Goal: Task Accomplishment & Management: Manage account settings

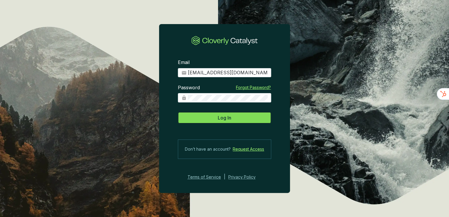
click at [228, 121] on span "Log In" at bounding box center [224, 117] width 13 height 7
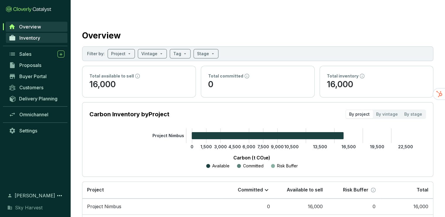
click at [25, 36] on span "Inventory" at bounding box center [29, 38] width 21 height 6
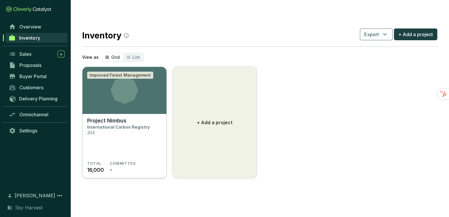
click at [120, 86] on icon at bounding box center [125, 90] width 28 height 28
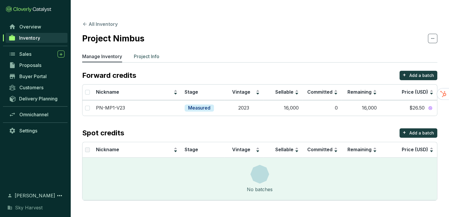
click at [154, 53] on p "Project Info" at bounding box center [147, 56] width 26 height 7
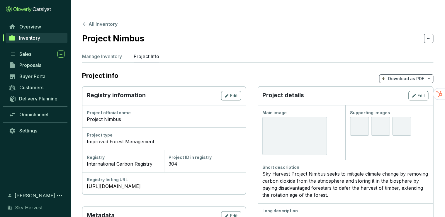
click at [307, 124] on div at bounding box center [294, 136] width 65 height 38
click at [421, 93] on span "Edit" at bounding box center [422, 96] width 8 height 6
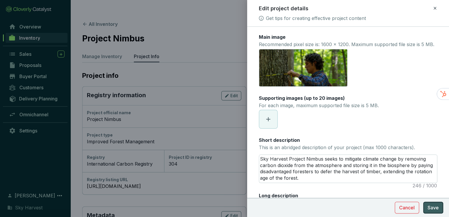
click at [426, 203] on button "Save" at bounding box center [433, 207] width 20 height 12
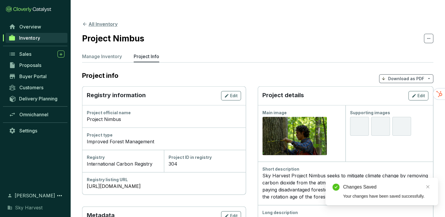
click at [89, 21] on button "All Inventory" at bounding box center [99, 24] width 35 height 7
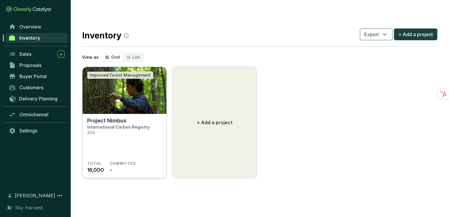
click at [109, 85] on img at bounding box center [124, 90] width 84 height 47
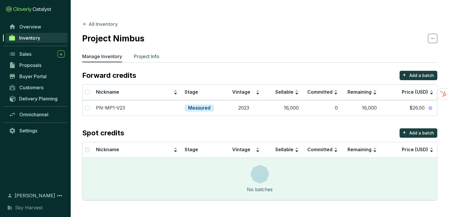
click at [157, 53] on p "Project Info" at bounding box center [147, 56] width 26 height 7
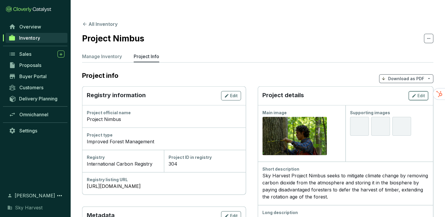
click at [419, 93] on span "Edit" at bounding box center [422, 96] width 8 height 6
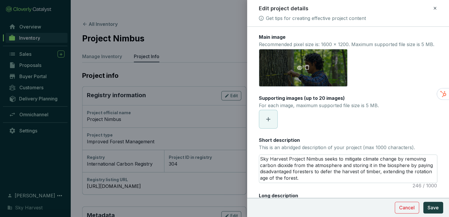
click at [307, 69] on icon "delete" at bounding box center [306, 67] width 4 height 5
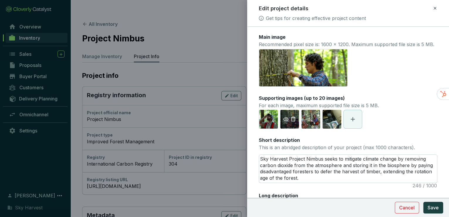
click at [294, 121] on icon "delete" at bounding box center [292, 118] width 5 height 5
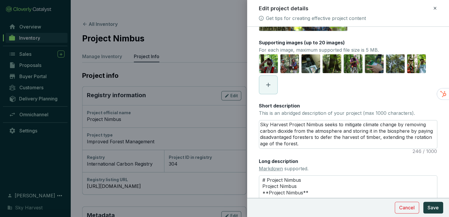
scroll to position [70, 0]
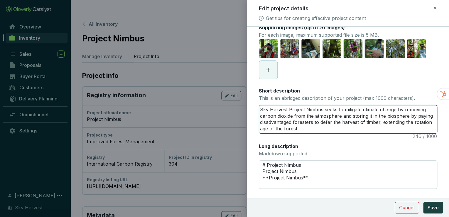
drag, startPoint x: 323, startPoint y: 116, endPoint x: 423, endPoint y: 116, distance: 100.3
click at [423, 116] on textarea "Sky Harvest Project Nimbus seeks to mitigate climate change by removing carbon …" at bounding box center [348, 119] width 178 height 28
type textarea "Sky Harvest Project Nimbus r carbon dioxide from the atmosphere and storing it …"
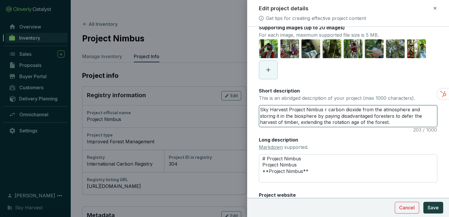
type textarea "Sky Harvest Project Nimbus re carbon dioxide from the atmosphere and storing it…"
type textarea "Sky Harvest Project Nimbus rem carbon dioxide from the atmosphere and storing i…"
type textarea "Sky Harvest Project Nimbus remo carbon dioxide from the atmosphere and storing …"
type textarea "Sky Harvest Project Nimbus remov carbon dioxide from the atmosphere and storing…"
type textarea "Sky Harvest Project Nimbus remove carbon dioxide from the atmosphere and storin…"
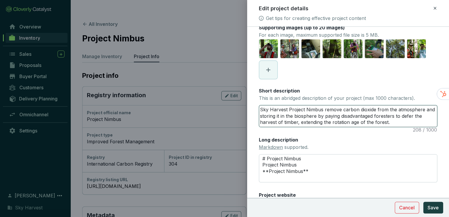
type textarea "Sky Harvest Project Nimbus removes carbon dioxide from the atmosphere and stori…"
drag, startPoint x: 277, startPoint y: 122, endPoint x: 285, endPoint y: 122, distance: 7.3
click at [285, 122] on textarea "Sky Harvest Project Nimbus removes carbon dioxide from the atmosphere and stori…" at bounding box center [348, 115] width 178 height 21
type textarea "Sky Harvest Project Nimbus removes carbon dioxide from the atmosphere and store…"
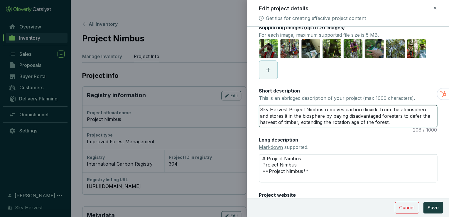
click at [364, 121] on textarea "Sky Harvest Project Nimbus removes carbon dioxide from the atmosphere and store…" at bounding box center [348, 115] width 178 height 21
type textarea "Sky Harvest Project Nimbus removes carbon dioxide from the atmosphere and store…"
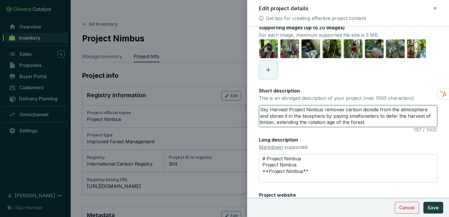
type textarea "Sky Harvest Project Nimbus removes carbon dioxide from the atmosphere and store…"
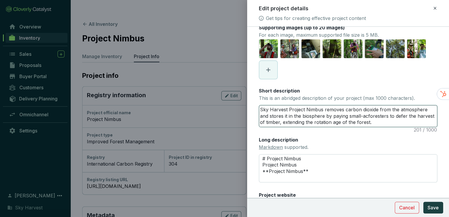
type textarea "Sky Harvest Project Nimbus removes carbon dioxide from the atmosphere and store…"
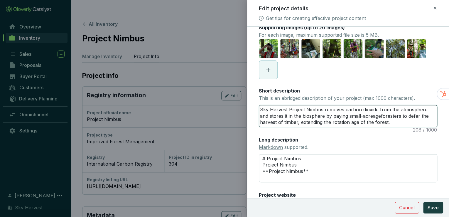
type textarea "Sky Harvest Project Nimbus removes carbon dioxide from the atmosphere and store…"
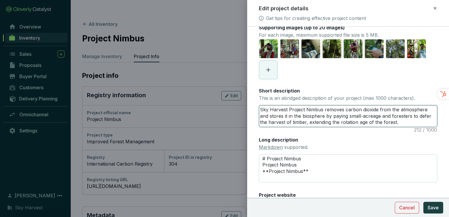
type textarea "Sky Harvest Project Nimbus removes carbon dioxide from the atmosphere and store…"
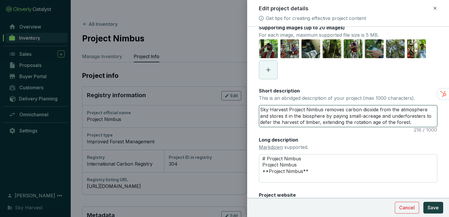
type textarea "Sky Harvest Project Nimbus removes carbon dioxide from the atmosphere and store…"
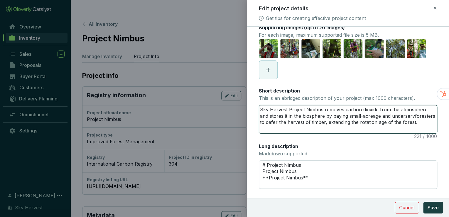
type textarea "Sky Harvest Project Nimbus removes carbon dioxide from the atmosphere and store…"
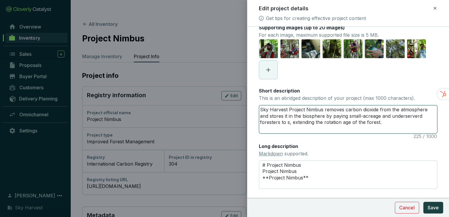
type textarea "Sky Harvest Project Nimbus removes carbon dioxide from the atmosphere and store…"
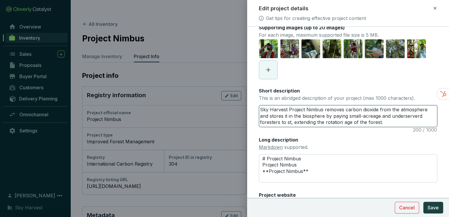
type textarea "Sky Harvest Project Nimbus removes carbon dioxide from the atmosphere and store…"
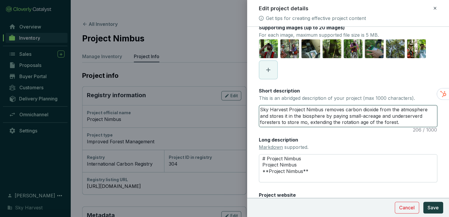
type textarea "Sky Harvest Project Nimbus removes carbon dioxide from the atmosphere and store…"
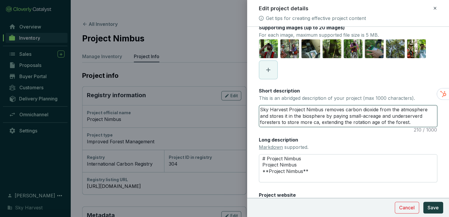
type textarea "Sky Harvest Project Nimbus removes carbon dioxide from the atmosphere and store…"
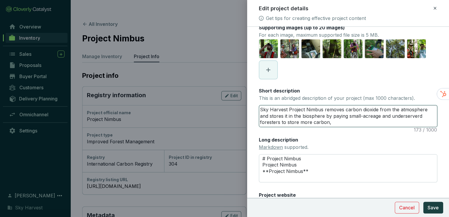
type textarea "Sky Harvest Project Nimbus removes carbon dioxide from the atmosphere and store…"
click at [342, 127] on textarea "Sky Harvest Project Nimbus removes carbon dioxide from the atmosphere and store…" at bounding box center [348, 115] width 178 height 21
click at [326, 127] on textarea "Sky Harvest Project Nimbus removes carbon dioxide from the atmosphere and store…" at bounding box center [348, 115] width 178 height 21
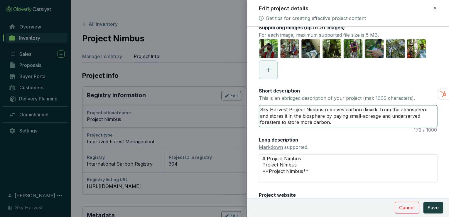
type textarea "Sky Harvest Project Nimbus removes carbon dioxide from the atmosphere and store…"
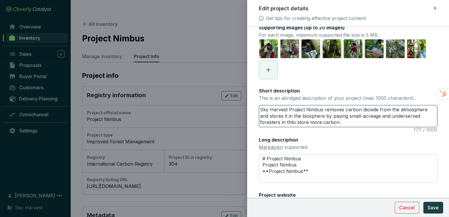
type textarea "Sky Harvest Project Nimbus removes carbon dioxide from the atmosphere and store…"
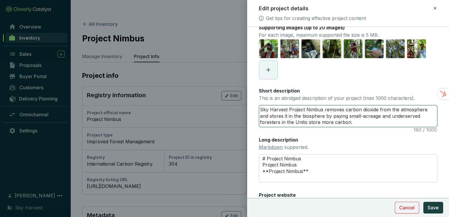
type textarea "Sky Harvest Project Nimbus removes carbon dioxide from the atmosphere and store…"
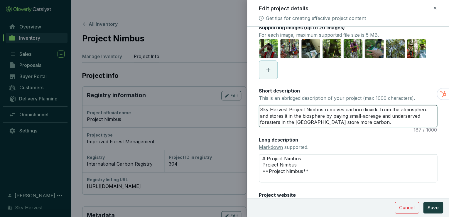
type textarea "Sky Harvest Project Nimbus removes carbon dioxide from the atmosphere and store…"
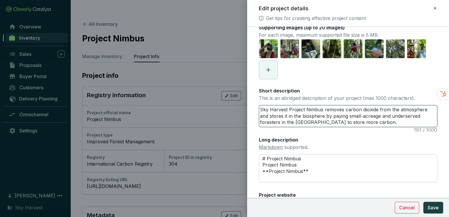
click at [389, 127] on textarea "Sky Harvest Project Nimbus removes carbon dioxide from the atmosphere and store…" at bounding box center [348, 115] width 178 height 21
type textarea "Sky Harvest Project Nimbus removes carbon dioxide from the atmosphere and store…"
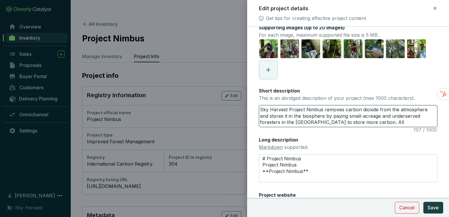
type textarea "Sky Harvest Project Nimbus removes carbon dioxide from the atmosphere and store…"
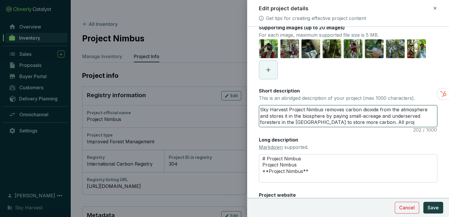
type textarea "Sky Harvest Project Nimbus removes carbon dioxide from the atmosphere and store…"
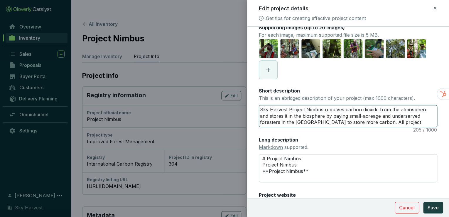
type textarea "Sky Harvest Project Nimbus removes carbon dioxide from the atmosphere and store…"
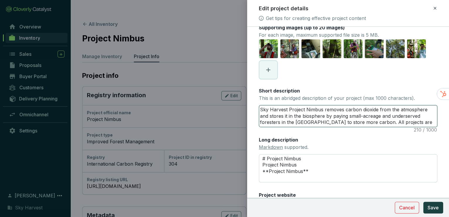
type textarea "Sky Harvest Project Nimbus removes carbon dioxide from the atmosphere and store…"
click at [323, 123] on textarea "Sky Harvest Project Nimbus removes carbon dioxide from the atmosphere and store…" at bounding box center [348, 115] width 178 height 21
click at [381, 127] on textarea "Sky Harvest Project Nimbus removes carbon dioxide from the atmosphere and store…" at bounding box center [348, 115] width 178 height 21
drag, startPoint x: 381, startPoint y: 129, endPoint x: 213, endPoint y: 109, distance: 168.6
click at [213, 109] on div "Edit project details Get tips for creating effective project content Main image…" at bounding box center [224, 108] width 449 height 217
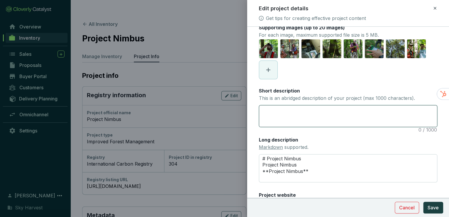
paste textarea "Sky Harvest Project Nimbus pays small family foresters in the [GEOGRAPHIC_DATA]…"
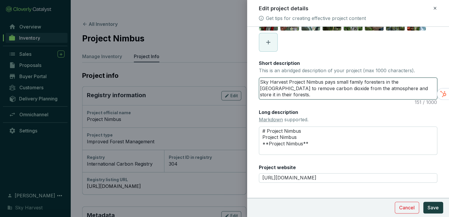
scroll to position [111, 0]
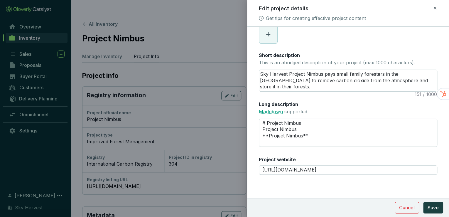
click at [273, 114] on link "Markdown" at bounding box center [271, 111] width 24 height 6
click at [304, 122] on textarea "# Project Nimbus Project Nimbus **Project Nimbus**" at bounding box center [348, 132] width 179 height 28
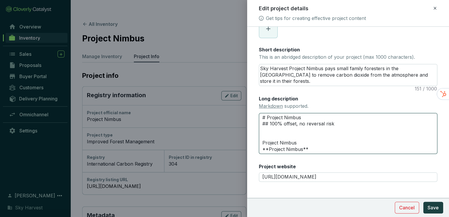
click at [285, 144] on textarea "# Project Nimbus ## 100% offset, no reversal risk Project Nimbus **Project Nimb…" at bounding box center [348, 133] width 179 height 41
drag, startPoint x: 272, startPoint y: 145, endPoint x: 320, endPoint y: 157, distance: 49.4
click at [320, 154] on textarea "# Project Nimbus ## 100% offset, no reversal risk Project Nimbus **Project Nimb…" at bounding box center [348, 133] width 179 height 41
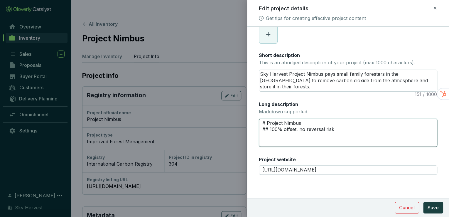
paste textarea "Our precision carbon dioxide removal credits are unlike any other, setting a ne…"
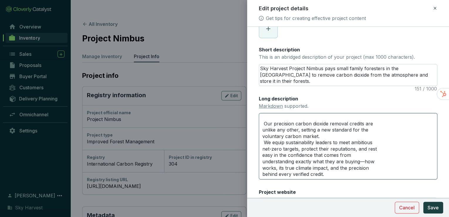
scroll to position [13, 0]
click at [262, 132] on textarea "# Project Nimbus ## 100% offset, no reversal risk Our precision carbon dioxide …" at bounding box center [348, 146] width 179 height 66
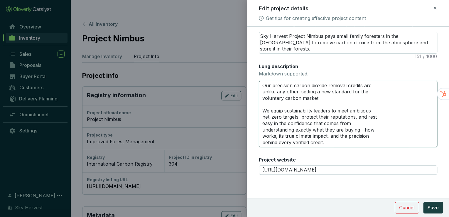
scroll to position [150, 0]
click at [333, 144] on textarea "# Project Nimbus ## 100% offset, no reversal risk Our precision carbon dioxide …" at bounding box center [348, 114] width 179 height 66
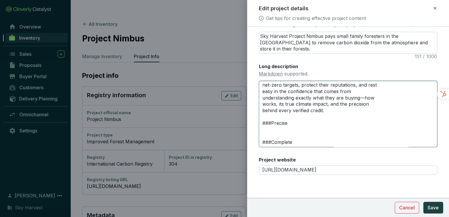
scroll to position [68, 0]
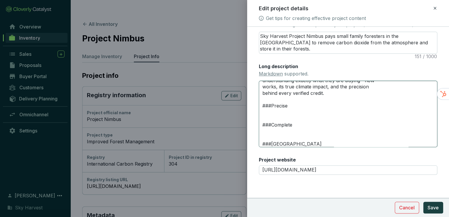
click at [308, 143] on textarea "# Project Nimbus ## 100% offset, no reversal risk Our precision carbon dioxide …" at bounding box center [348, 114] width 179 height 66
paste textarea "We exclusively measure carbon stored in the past"
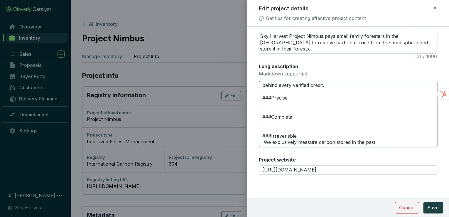
scroll to position [76, 0]
click at [278, 124] on textarea "# Project Nimbus ## 100% offset, no reversal risk Our precision carbon dioxide …" at bounding box center [348, 114] width 179 height 66
paste textarea "We conservatively bundle multiple tons of carbon into each True Credit to ensur…"
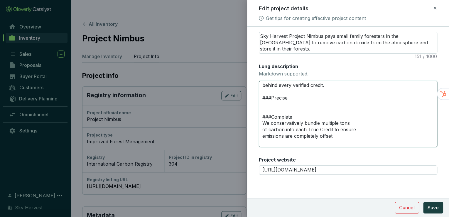
scroll to position [81, 0]
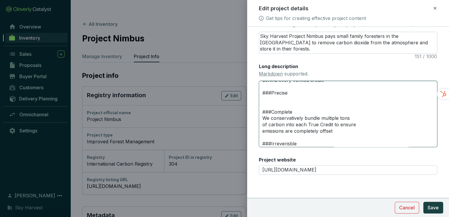
click at [263, 99] on textarea "# Project Nimbus ## 100% offset, no reversal risk Our precision carbon dioxide …" at bounding box center [348, 114] width 179 height 66
paste textarea "We collect 15,000 data points per acre"
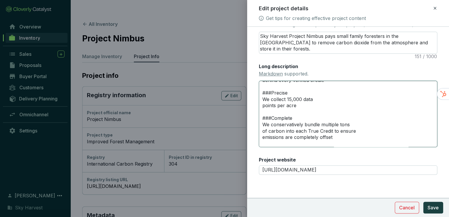
click at [344, 96] on textarea "# Project Nimbus ## 100% offset, no reversal risk Our precision carbon dioxide …" at bounding box center [348, 114] width 179 height 66
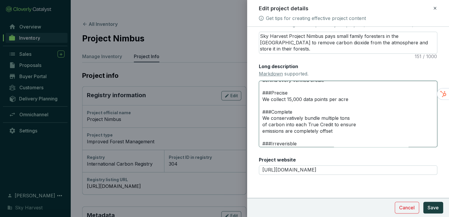
click at [354, 118] on textarea "# Project Nimbus ## 100% offset, no reversal risk Our precision carbon dioxide …" at bounding box center [348, 114] width 179 height 66
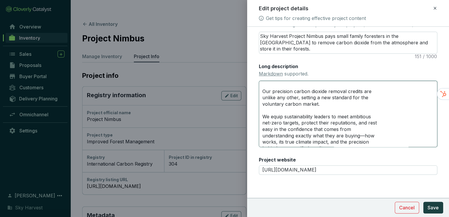
scroll to position [0, 0]
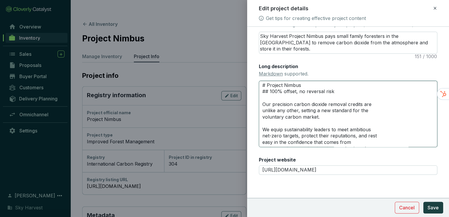
click at [375, 104] on textarea "# Project Nimbus ## 100% offset, no reversal risk Our precision carbon dioxide …" at bounding box center [348, 114] width 179 height 66
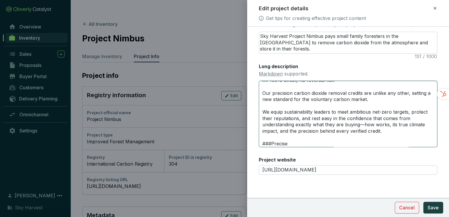
scroll to position [18, 0]
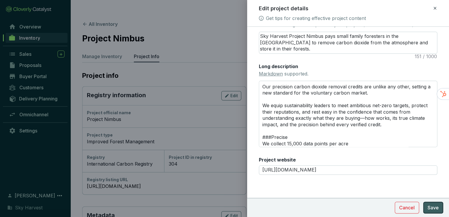
click at [429, 207] on span "Save" at bounding box center [432, 207] width 11 height 7
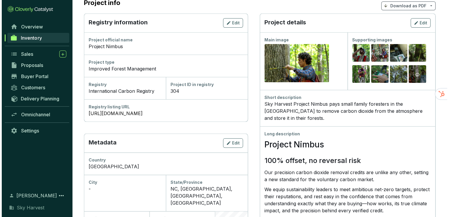
scroll to position [70, 0]
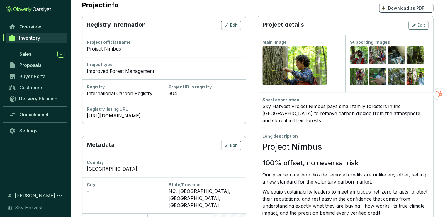
click at [420, 22] on span "Edit" at bounding box center [422, 25] width 8 height 6
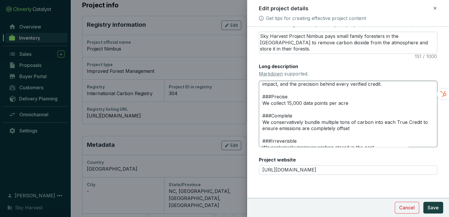
scroll to position [63, 0]
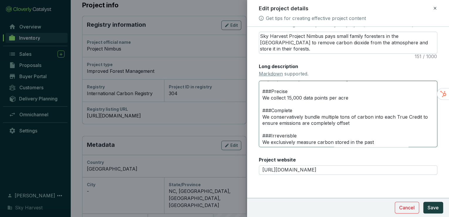
click at [271, 91] on textarea "# Project Nimbus ## 100% offset, no reversal risk Our precision carbon dioxide …" at bounding box center [348, 114] width 179 height 66
click at [272, 110] on textarea "# Project Nimbus ## 100% offset, no reversal risk Our precision carbon dioxide …" at bounding box center [348, 114] width 179 height 66
click at [271, 135] on textarea "# Project Nimbus ## 100% offset, no reversal risk Our precision carbon dioxide …" at bounding box center [348, 114] width 179 height 66
click at [296, 111] on textarea "# Project Nimbus ## 100% offset, no reversal risk Our precision carbon dioxide …" at bounding box center [348, 114] width 179 height 66
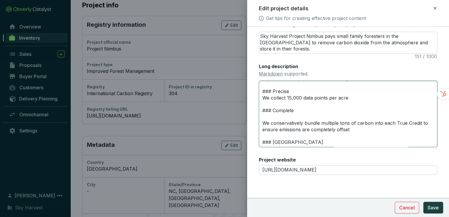
click at [295, 91] on textarea "# Project Nimbus ## 100% offset, no reversal risk Our precision carbon dioxide …" at bounding box center [348, 114] width 179 height 66
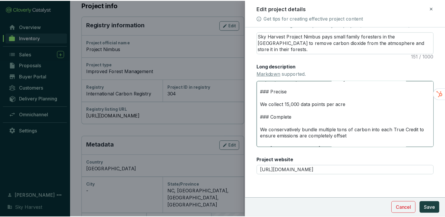
scroll to position [82, 0]
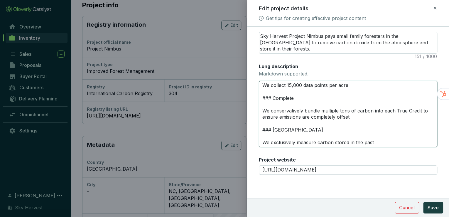
drag, startPoint x: 285, startPoint y: 130, endPoint x: 289, endPoint y: 130, distance: 4.1
click at [289, 130] on textarea "# Project Nimbus ## 100% offset, no reversal risk Our precision carbon dioxide …" at bounding box center [348, 114] width 179 height 66
click at [440, 206] on button "Save" at bounding box center [433, 207] width 20 height 12
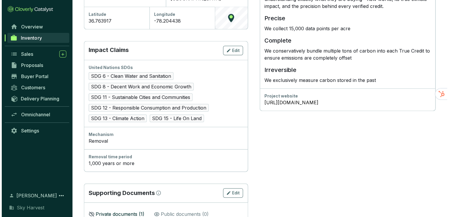
scroll to position [281, 0]
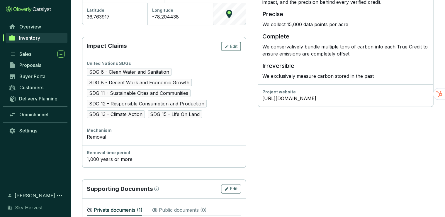
click at [230, 43] on div "Edit" at bounding box center [230, 46] width 13 height 7
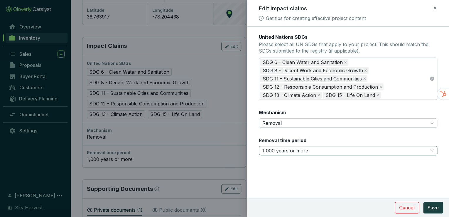
click at [290, 148] on span "1,000 years or more" at bounding box center [348, 150] width 172 height 9
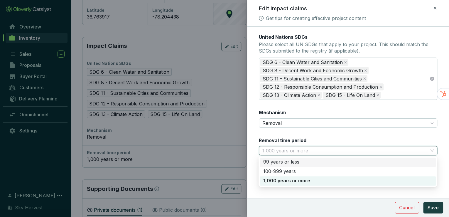
click at [285, 163] on div "99 years or less" at bounding box center [347, 162] width 169 height 6
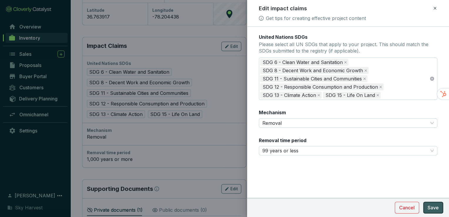
click at [430, 211] on button "Save" at bounding box center [433, 207] width 20 height 12
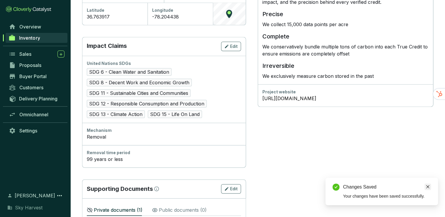
click at [426, 184] on icon "close" at bounding box center [428, 186] width 4 height 4
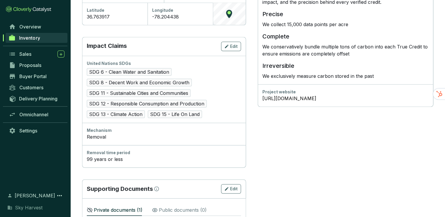
click at [133, 211] on span "Delete" at bounding box center [129, 214] width 18 height 6
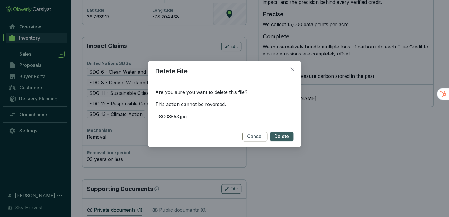
click at [269, 137] on div "Cancel Delete" at bounding box center [224, 136] width 138 height 9
click at [271, 137] on button "Delete" at bounding box center [281, 136] width 24 height 9
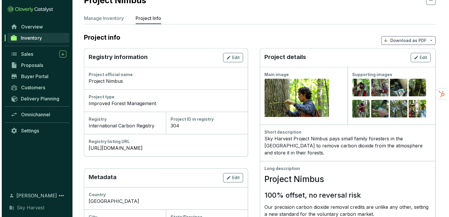
scroll to position [0, 0]
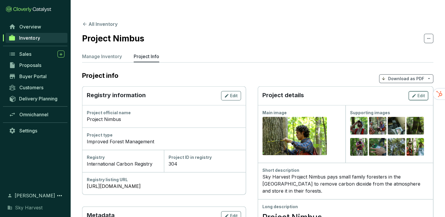
click at [416, 92] on icon "button" at bounding box center [414, 95] width 5 height 7
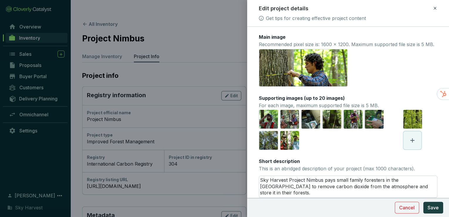
click at [367, 148] on div "[URL][DOMAIN_NAME] [URL][DOMAIN_NAME] [URL][DOMAIN_NAME] [URL][DOMAIN_NAME] [UR…" at bounding box center [330, 130] width 143 height 40
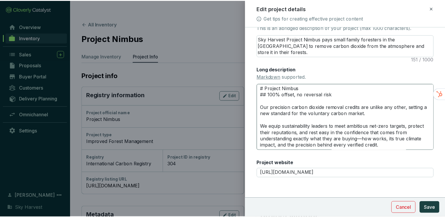
scroll to position [150, 0]
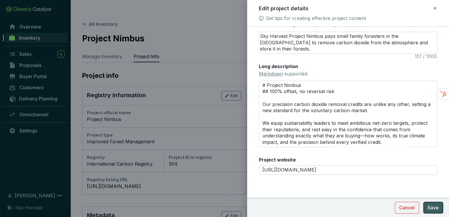
click at [434, 205] on span "Save" at bounding box center [432, 207] width 11 height 7
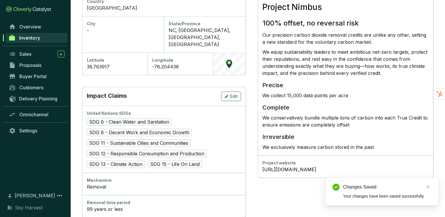
scroll to position [263, 0]
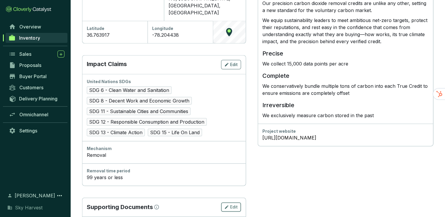
click at [235, 204] on span "Edit" at bounding box center [234, 207] width 8 height 6
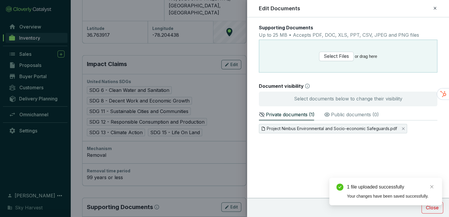
click at [360, 115] on p "Public documents ( 0 )" at bounding box center [355, 114] width 48 height 7
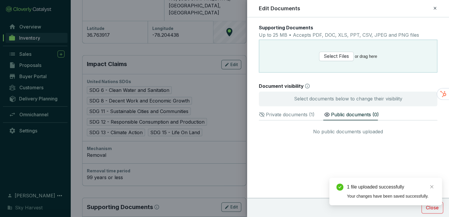
click at [300, 115] on p "Private documents ( 1 )" at bounding box center [290, 114] width 49 height 7
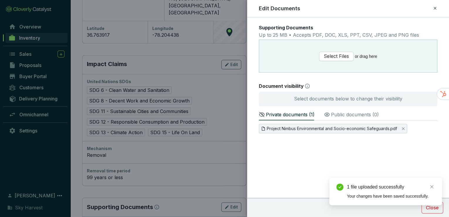
click at [400, 150] on section "Project Nimbus Environmental and Socio-economic Safeguards.pdf" at bounding box center [348, 138] width 179 height 29
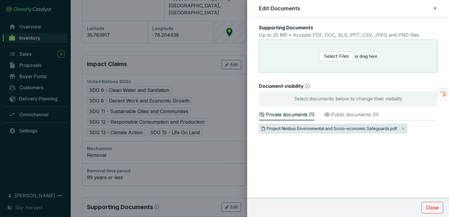
click at [327, 127] on span "Project Nimbus Environmental and Socio-economic Safeguards.pdf" at bounding box center [332, 128] width 130 height 6
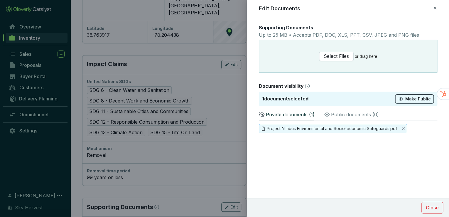
click at [415, 98] on span "Make Public" at bounding box center [417, 99] width 25 height 6
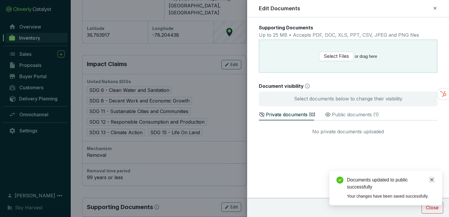
click at [432, 179] on icon "close" at bounding box center [431, 179] width 3 height 3
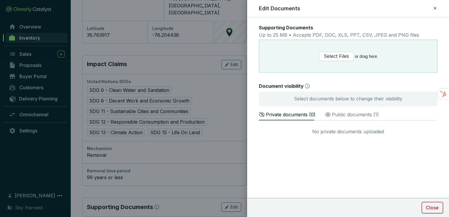
click at [431, 207] on span "Close" at bounding box center [431, 207] width 13 height 7
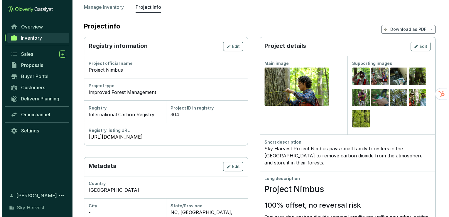
scroll to position [0, 0]
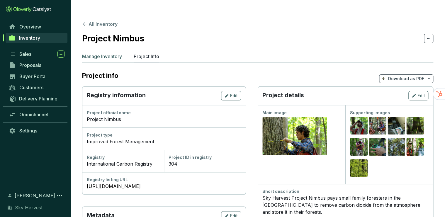
click at [100, 53] on p "Manage Inventory" at bounding box center [102, 56] width 40 height 7
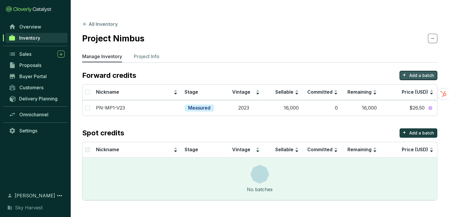
click at [406, 71] on p "+" at bounding box center [404, 75] width 4 height 8
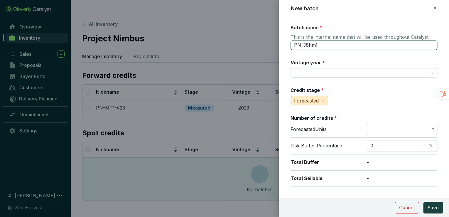
click at [311, 45] on input "PN-38hm1" at bounding box center [363, 44] width 147 height 9
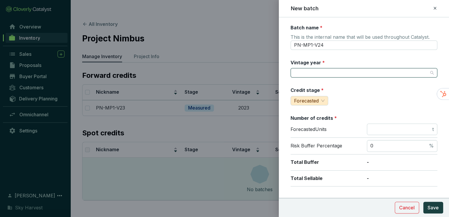
click at [308, 71] on input "Vintage year *" at bounding box center [361, 72] width 134 height 9
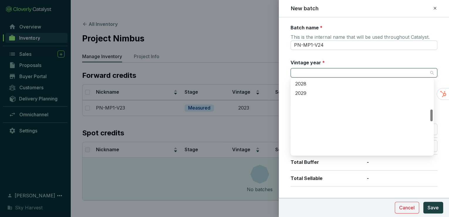
scroll to position [192, 0]
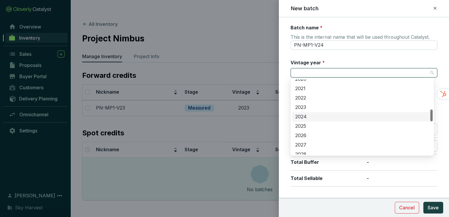
click at [323, 118] on div "2024" at bounding box center [362, 116] width 134 height 6
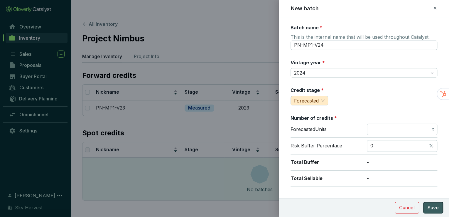
click at [435, 208] on span "Save" at bounding box center [432, 207] width 11 height 7
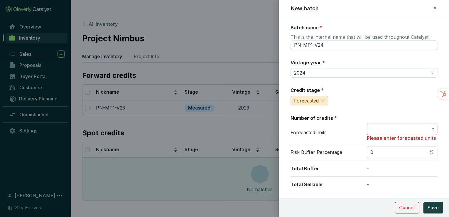
click at [383, 124] on span "t" at bounding box center [402, 129] width 70 height 12
drag, startPoint x: 35, startPoint y: 103, endPoint x: 169, endPoint y: 121, distance: 135.2
click at [169, 121] on div at bounding box center [224, 108] width 449 height 217
drag, startPoint x: 392, startPoint y: 127, endPoint x: 433, endPoint y: 127, distance: 40.5
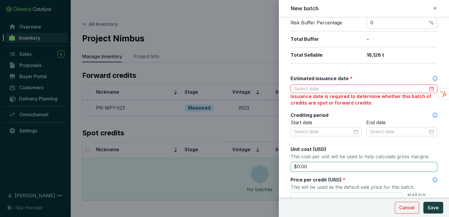
scroll to position [141, 0]
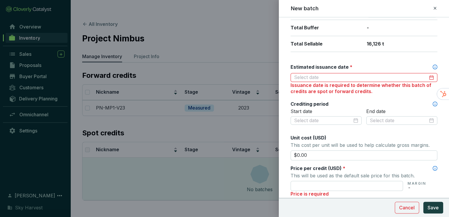
click at [332, 77] on input "Estimated issuance date *" at bounding box center [361, 77] width 134 height 6
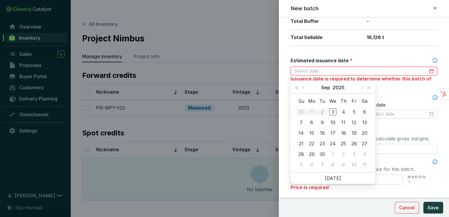
scroll to position [134, 0]
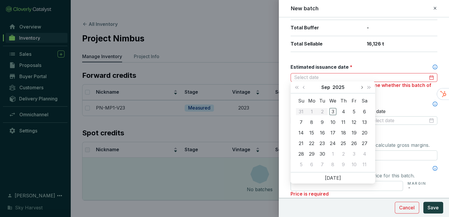
click at [360, 88] on span "Next month (PageDown)" at bounding box center [361, 87] width 3 height 3
click at [332, 130] on div "15" at bounding box center [332, 132] width 7 height 7
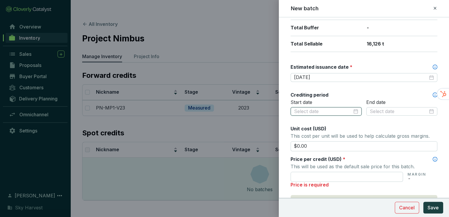
click at [342, 111] on input at bounding box center [323, 111] width 58 height 6
click at [344, 118] on div "Start date" at bounding box center [325, 111] width 71 height 24
click at [432, 92] on icon at bounding box center [434, 94] width 5 height 5
click at [377, 82] on div "Batch name * This is the internal name that will be used throughout Catalyst. P…" at bounding box center [363, 100] width 147 height 421
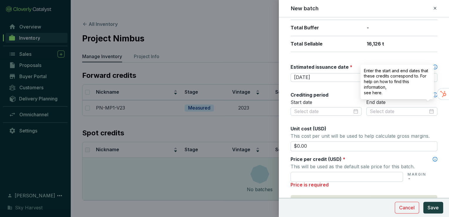
click at [432, 94] on icon at bounding box center [434, 94] width 5 height 5
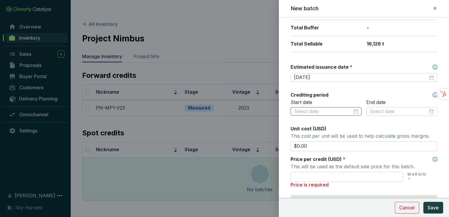
click at [355, 109] on div at bounding box center [326, 111] width 64 height 6
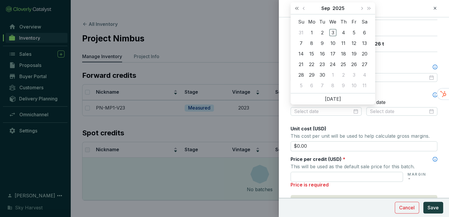
click at [298, 7] on span "Last year (Control + left)" at bounding box center [296, 8] width 3 height 3
click at [304, 8] on span "Previous month (PageUp)" at bounding box center [303, 8] width 3 height 3
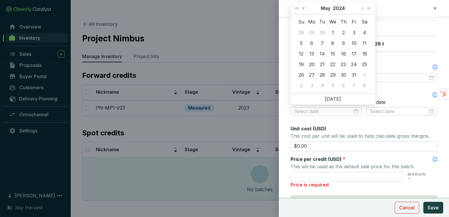
click at [304, 8] on span "Previous month (PageUp)" at bounding box center [303, 8] width 3 height 3
click at [312, 30] on div "1" at bounding box center [311, 32] width 7 height 7
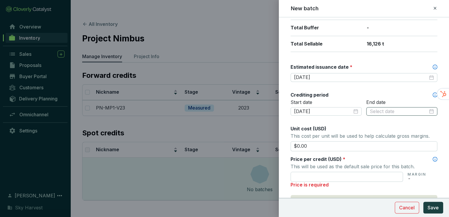
click at [425, 110] on div at bounding box center [401, 111] width 64 height 6
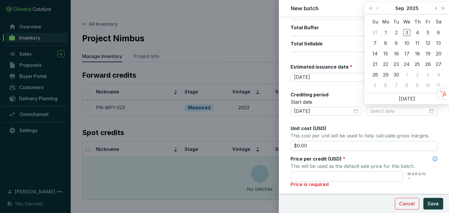
click at [435, 9] on span "Next month (PageDown)" at bounding box center [435, 8] width 3 height 3
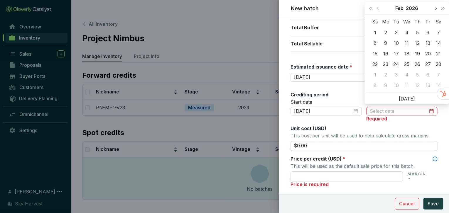
click at [435, 9] on span "Next month (PageDown)" at bounding box center [435, 8] width 3 height 3
click at [378, 8] on span "Previous month (PageUp)" at bounding box center [377, 8] width 3 height 3
click at [369, 8] on span "Last year (Control + left)" at bounding box center [370, 8] width 3 height 3
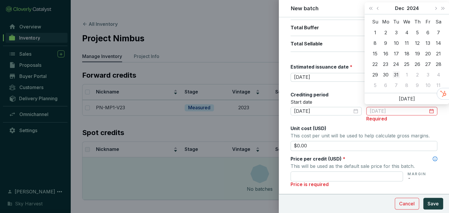
click at [397, 74] on div "31" at bounding box center [395, 74] width 7 height 7
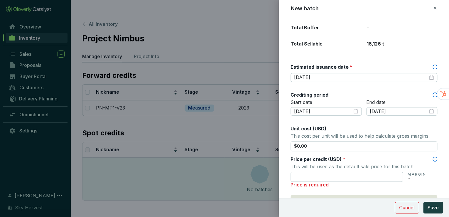
drag, startPoint x: 344, startPoint y: 144, endPoint x: 278, endPoint y: 139, distance: 66.2
click at [278, 139] on div "New batch Batch name * This is the internal name that will be used throughout C…" at bounding box center [224, 108] width 449 height 217
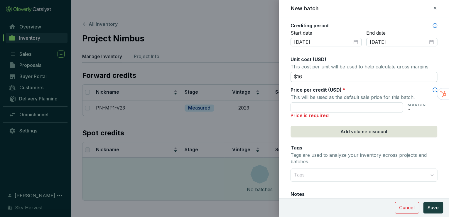
scroll to position [205, 0]
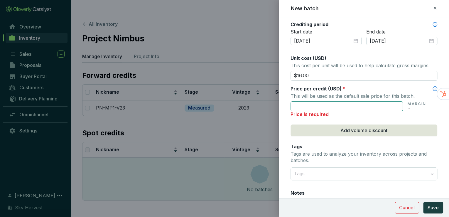
click at [318, 104] on input "text" at bounding box center [346, 106] width 112 height 10
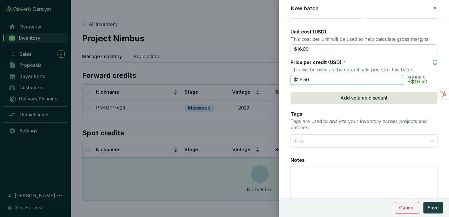
scroll to position [252, 0]
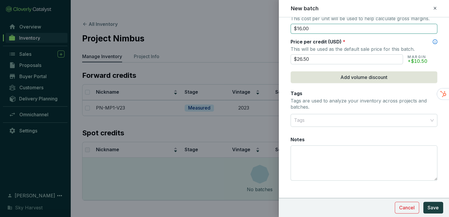
click at [300, 27] on input "$16.00" at bounding box center [363, 29] width 147 height 10
click at [361, 38] on div "Price per credit (USD) *" at bounding box center [363, 41] width 147 height 6
click at [312, 118] on div at bounding box center [360, 120] width 138 height 12
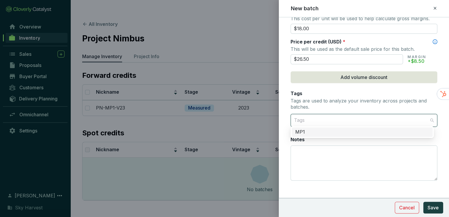
click at [310, 134] on div "MP1" at bounding box center [362, 132] width 134 height 6
click at [350, 141] on div "Notes" at bounding box center [363, 139] width 147 height 6
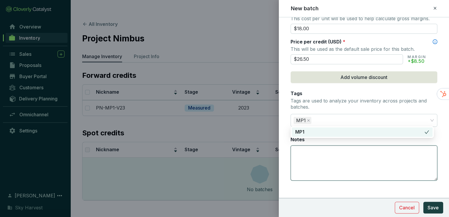
click at [350, 145] on textarea "Notes" at bounding box center [364, 162] width 146 height 35
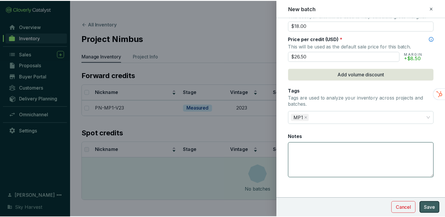
scroll to position [255, 0]
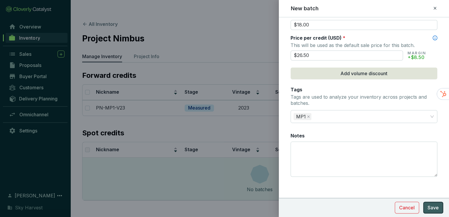
click at [432, 209] on span "Save" at bounding box center [432, 207] width 11 height 7
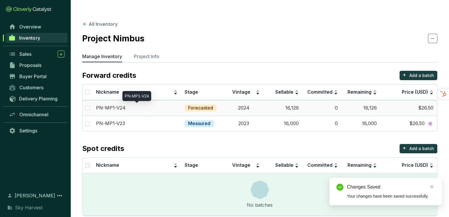
click at [156, 105] on div "PN-MP1-V24" at bounding box center [137, 108] width 82 height 6
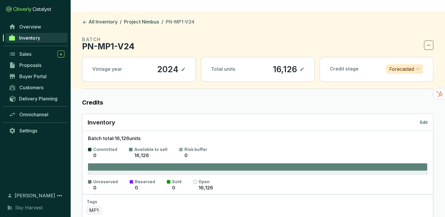
click at [423, 119] on p "Edit" at bounding box center [424, 122] width 8 height 6
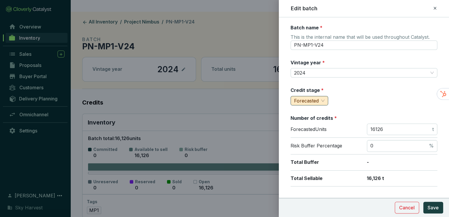
click at [318, 96] on span "Forecasted" at bounding box center [309, 100] width 30 height 9
click at [313, 120] on span "Measured" at bounding box center [306, 121] width 22 height 6
click at [435, 206] on span "Save" at bounding box center [432, 207] width 11 height 7
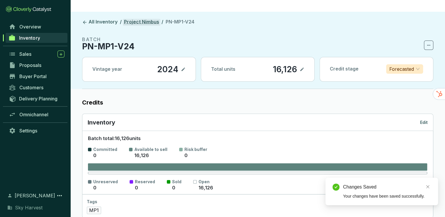
click at [146, 19] on link "Project Nimbus" at bounding box center [142, 22] width 38 height 7
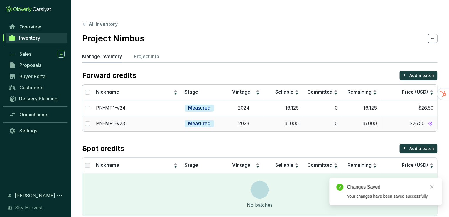
click at [120, 120] on p "PN-MP1-V23" at bounding box center [110, 123] width 29 height 6
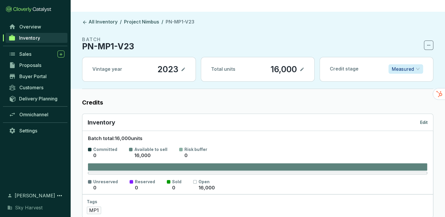
scroll to position [23, 0]
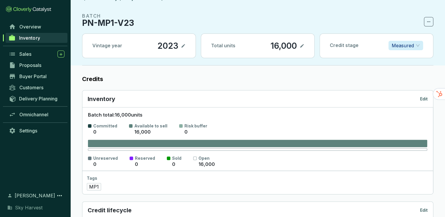
click at [301, 42] on icon at bounding box center [302, 45] width 5 height 7
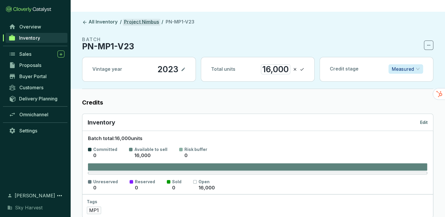
click at [136, 19] on link "Project Nimbus" at bounding box center [142, 22] width 38 height 7
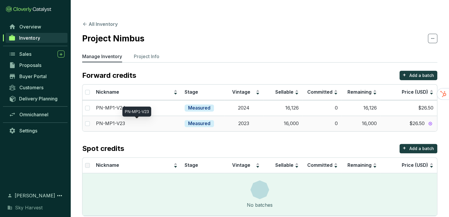
click at [113, 120] on p "PN-MP1-V23" at bounding box center [110, 123] width 29 height 6
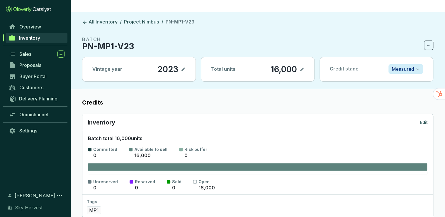
click at [286, 64] on p "16,000" at bounding box center [283, 69] width 27 height 10
click at [305, 57] on div "Total units 16,000" at bounding box center [257, 69] width 113 height 24
click at [302, 67] on icon at bounding box center [302, 69] width 4 height 4
drag, startPoint x: 286, startPoint y: 56, endPoint x: 247, endPoint y: 55, distance: 39.3
click at [247, 57] on div "Total units 16,000" at bounding box center [257, 69] width 113 height 24
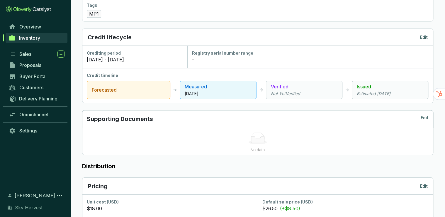
scroll to position [211, 0]
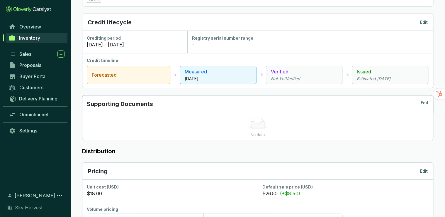
click at [216, 76] on p "[DATE]" at bounding box center [218, 79] width 67 height 6
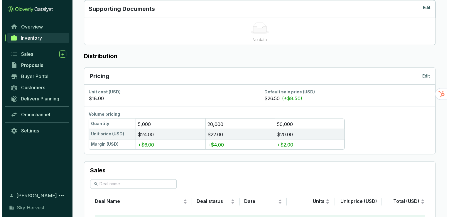
scroll to position [305, 0]
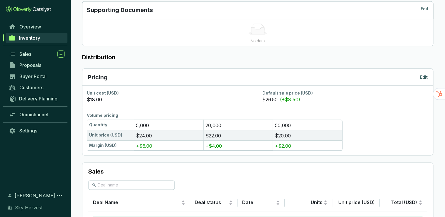
click at [420, 74] on p "Edit" at bounding box center [424, 77] width 8 height 6
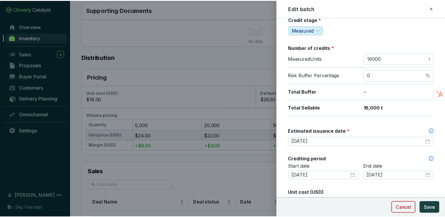
scroll to position [94, 0]
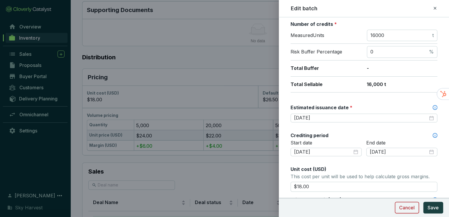
click at [411, 211] on button "Cancel" at bounding box center [406, 207] width 24 height 12
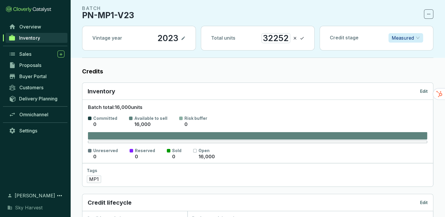
scroll to position [0, 0]
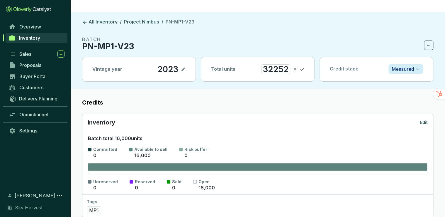
click at [303, 66] on icon at bounding box center [302, 69] width 5 height 7
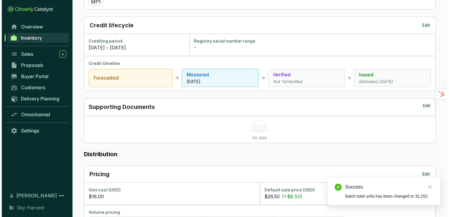
scroll to position [211, 0]
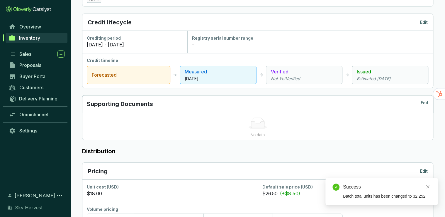
click at [426, 168] on p "Edit" at bounding box center [424, 171] width 8 height 6
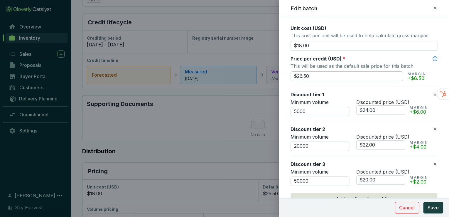
scroll to position [258, 0]
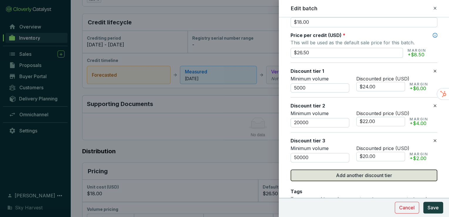
click at [375, 172] on span "Add another discount tier" at bounding box center [364, 175] width 56 height 7
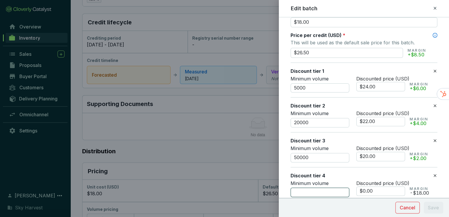
click at [307, 191] on input "number" at bounding box center [319, 191] width 59 height 9
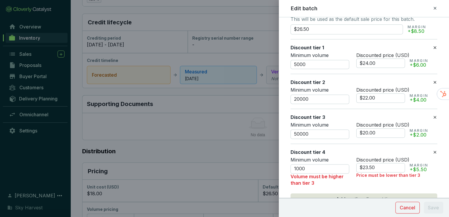
drag, startPoint x: 356, startPoint y: 148, endPoint x: 358, endPoint y: 143, distance: 5.4
click at [358, 143] on section "Discount tier 4 Minimum volume 1000 Volume must be higher than tier 3 Discounte…" at bounding box center [363, 167] width 147 height 48
click at [433, 116] on icon at bounding box center [434, 117] width 3 height 3
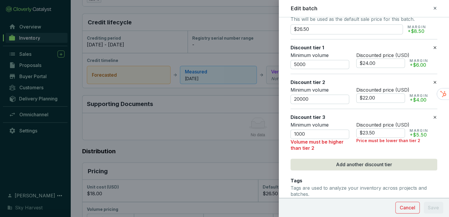
click at [433, 81] on icon at bounding box center [434, 82] width 3 height 3
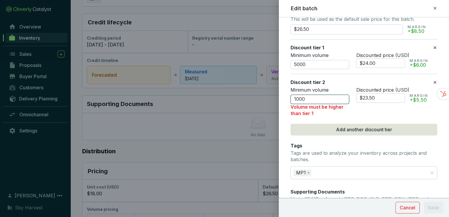
click at [307, 99] on input "1000" at bounding box center [319, 98] width 59 height 9
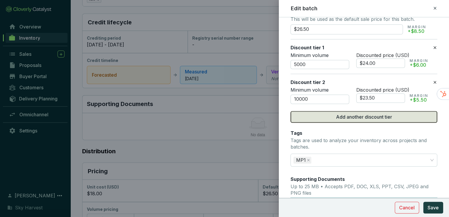
click at [318, 115] on button "Add another discount tier" at bounding box center [363, 117] width 147 height 12
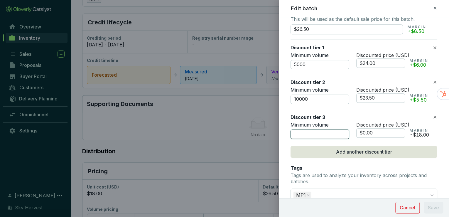
click at [295, 133] on input "number" at bounding box center [319, 133] width 59 height 9
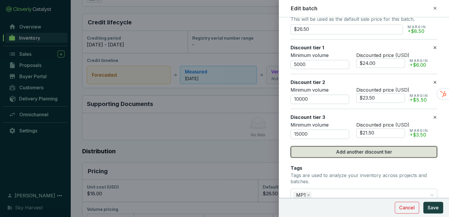
click at [307, 151] on button "Add another discount tier" at bounding box center [363, 152] width 147 height 12
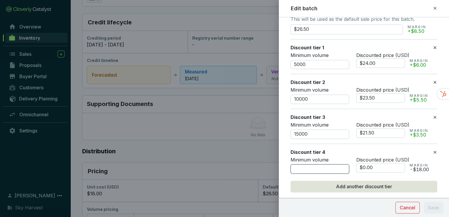
click at [291, 167] on input "number" at bounding box center [319, 168] width 59 height 9
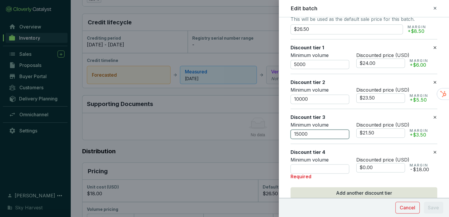
drag, startPoint x: 299, startPoint y: 133, endPoint x: 290, endPoint y: 132, distance: 9.1
click at [290, 132] on input "15000" at bounding box center [319, 133] width 59 height 9
click at [317, 169] on input "number" at bounding box center [319, 168] width 59 height 9
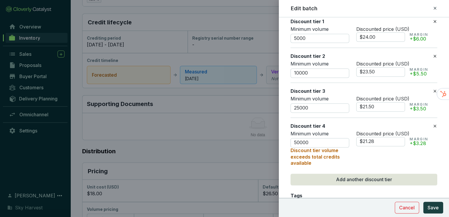
scroll to position [352, 0]
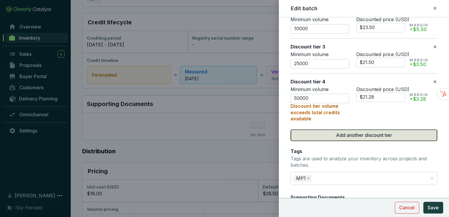
click at [336, 133] on span "Add another discount tier" at bounding box center [364, 134] width 56 height 7
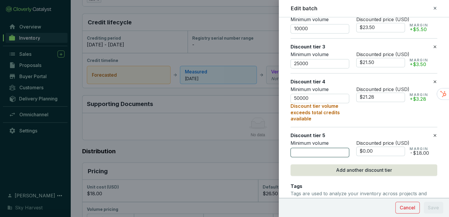
click at [307, 150] on input "number" at bounding box center [319, 151] width 59 height 9
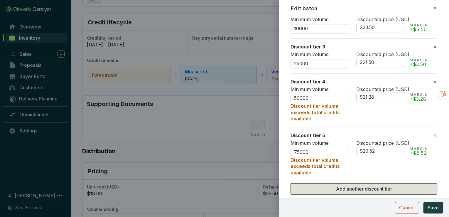
click at [328, 183] on button "Add another discount tier" at bounding box center [363, 189] width 147 height 12
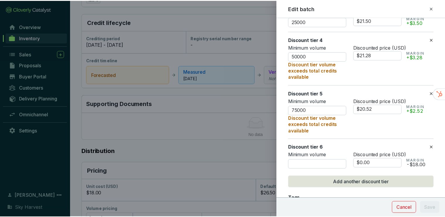
scroll to position [399, 0]
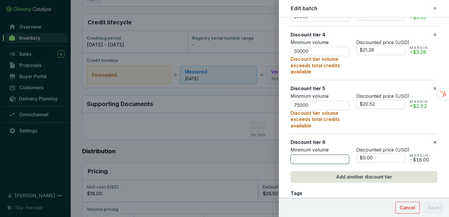
click at [300, 156] on input "number" at bounding box center [319, 158] width 59 height 9
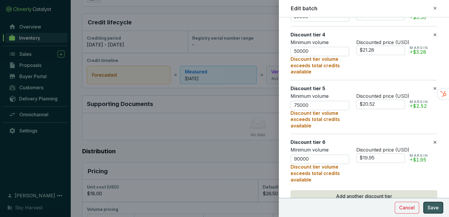
click at [428, 206] on span "Save" at bounding box center [432, 207] width 11 height 7
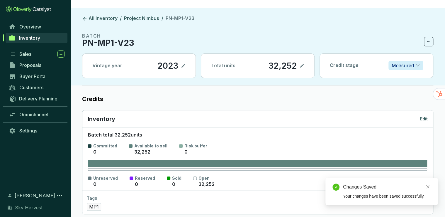
scroll to position [0, 0]
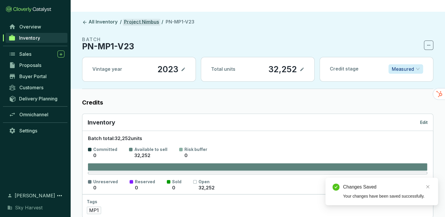
click at [131, 19] on link "Project Nimbus" at bounding box center [142, 22] width 38 height 7
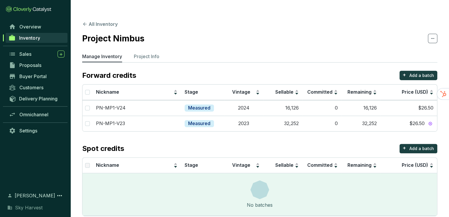
click at [435, 34] on span at bounding box center [432, 38] width 9 height 9
click at [318, 32] on section "Project Nimbus" at bounding box center [259, 38] width 355 height 12
click at [408, 100] on td "$26.50" at bounding box center [408, 108] width 57 height 16
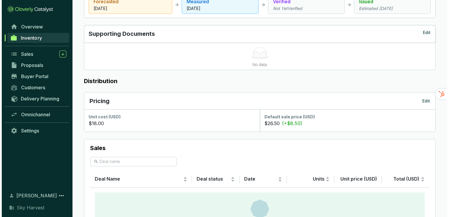
scroll to position [282, 0]
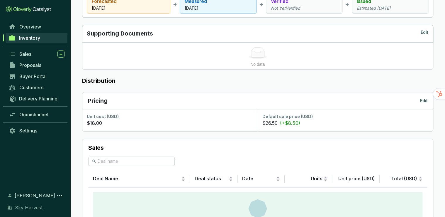
click at [422, 98] on p "Edit" at bounding box center [424, 101] width 8 height 6
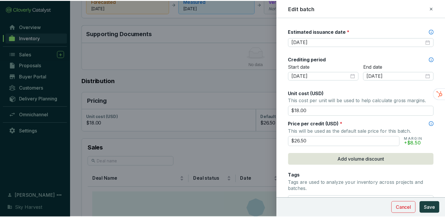
scroll to position [188, 0]
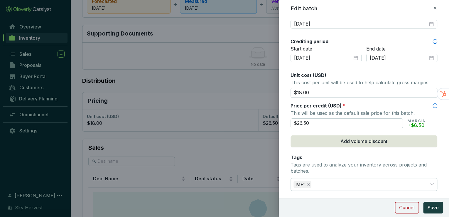
click at [404, 205] on span "Cancel" at bounding box center [407, 207] width 16 height 7
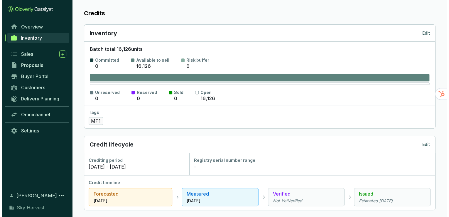
scroll to position [0, 0]
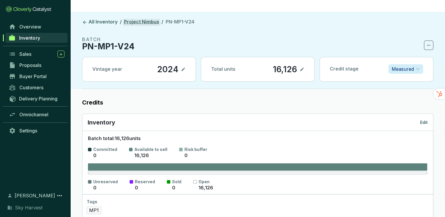
click at [133, 19] on link "Project Nimbus" at bounding box center [142, 22] width 38 height 7
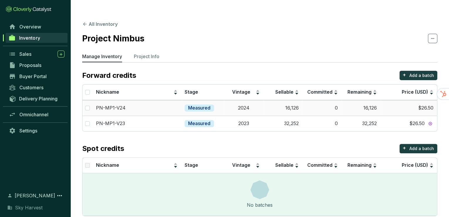
click at [422, 100] on td "$26.50" at bounding box center [408, 108] width 57 height 16
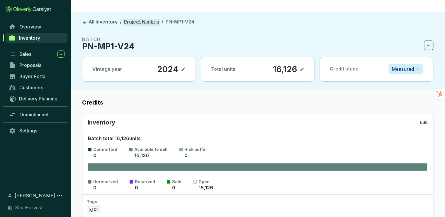
click at [134, 19] on link "Project Nimbus" at bounding box center [142, 22] width 38 height 7
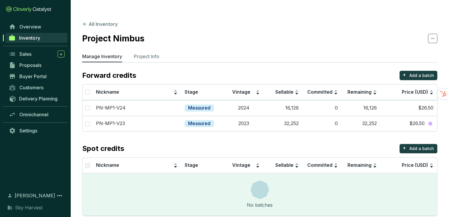
click at [433, 35] on icon at bounding box center [432, 38] width 5 height 7
click at [392, 32] on section "Project Nimbus" at bounding box center [259, 38] width 355 height 12
click at [425, 100] on td "$26.50" at bounding box center [408, 108] width 57 height 16
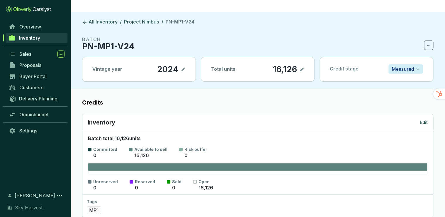
click at [426, 40] on span at bounding box center [428, 44] width 9 height 9
drag, startPoint x: 351, startPoint y: 28, endPoint x: 272, endPoint y: 22, distance: 79.9
click at [350, 36] on section "BATCH PN-MP1-V24" at bounding box center [257, 43] width 351 height 14
click at [146, 19] on link "Project Nimbus" at bounding box center [142, 22] width 38 height 7
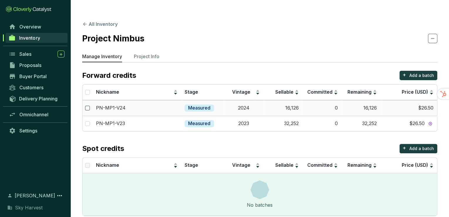
click at [87, 106] on input "checkbox" at bounding box center [87, 108] width 5 height 5
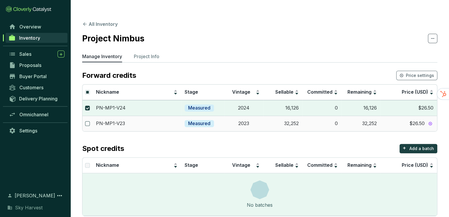
click at [87, 121] on input "checkbox" at bounding box center [87, 123] width 5 height 5
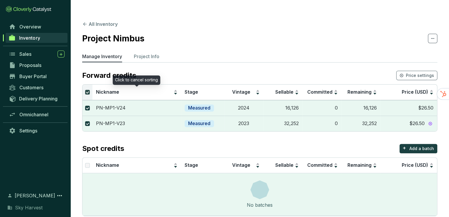
click at [88, 90] on input "Select all" at bounding box center [87, 92] width 5 height 5
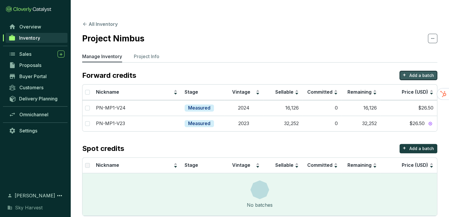
click at [422, 72] on p "Add a batch" at bounding box center [421, 75] width 25 height 6
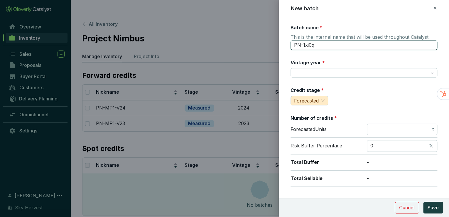
drag, startPoint x: 319, startPoint y: 43, endPoint x: 302, endPoint y: 44, distance: 17.3
click at [302, 44] on input "PN-1xi0q" at bounding box center [363, 44] width 147 height 9
click at [294, 70] on input "Vintage year *" at bounding box center [361, 72] width 134 height 9
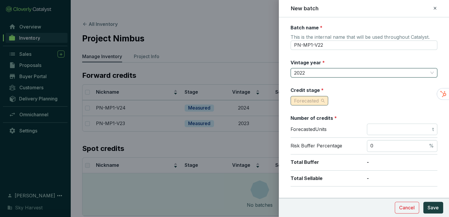
click at [297, 98] on span "Forecasted" at bounding box center [306, 101] width 25 height 6
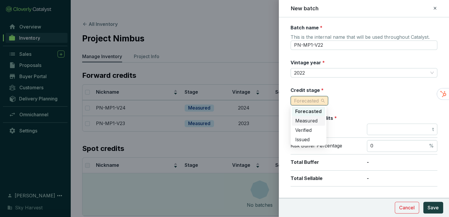
click at [302, 122] on span "Measured" at bounding box center [306, 121] width 22 height 6
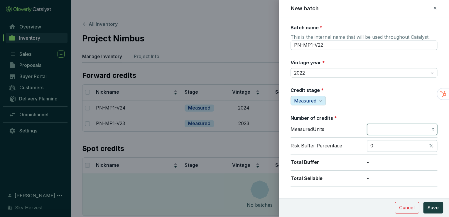
click at [386, 127] on input "number" at bounding box center [400, 129] width 61 height 6
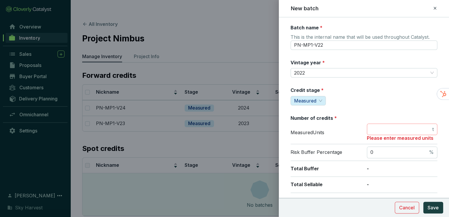
click at [379, 123] on span "t" at bounding box center [402, 129] width 70 height 12
click at [380, 127] on input "number" at bounding box center [400, 129] width 61 height 6
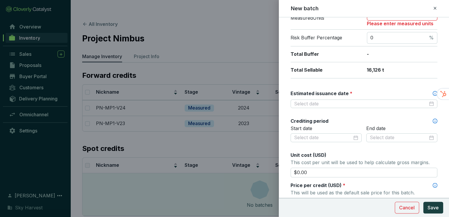
scroll to position [141, 0]
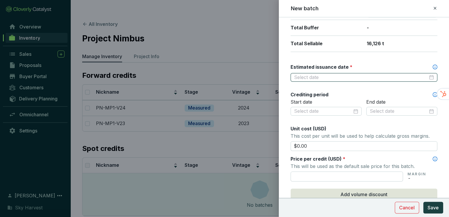
click at [330, 74] on input "Estimated issuance date *" at bounding box center [361, 77] width 134 height 6
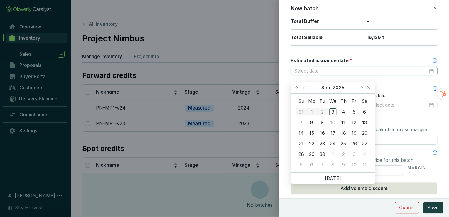
scroll to position [134, 0]
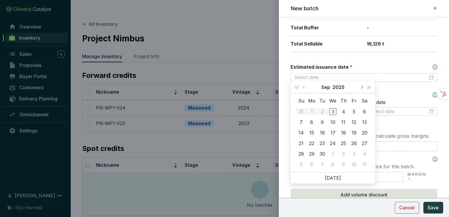
click at [360, 85] on button "Next month (PageDown)" at bounding box center [361, 87] width 8 height 12
click at [330, 132] on div "15" at bounding box center [332, 132] width 7 height 7
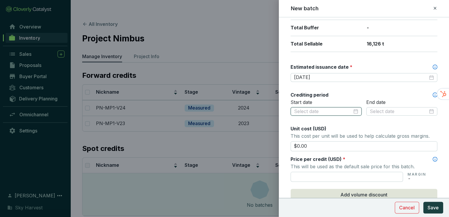
click at [319, 108] on input at bounding box center [323, 111] width 58 height 6
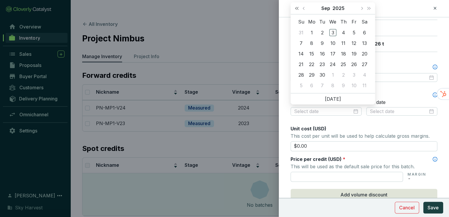
click at [297, 7] on span "Last year (Control + left)" at bounding box center [296, 8] width 3 height 3
click at [297, 8] on span "Last year (Control + left)" at bounding box center [296, 8] width 3 height 3
click at [296, 9] on span "Last year (Control + left)" at bounding box center [296, 8] width 3 height 3
click at [304, 9] on button "Previous month (PageUp)" at bounding box center [304, 8] width 8 height 12
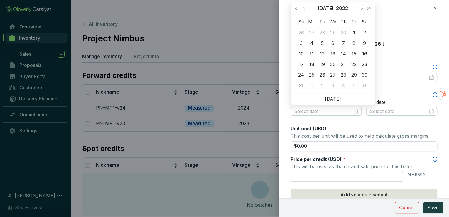
click at [303, 9] on span "Previous month (PageUp)" at bounding box center [303, 8] width 3 height 3
click at [335, 33] on div "1" at bounding box center [332, 32] width 7 height 7
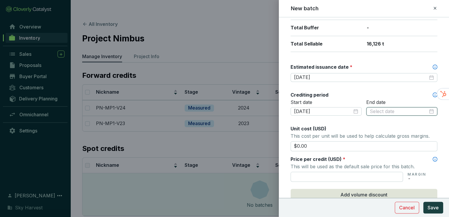
click at [396, 113] on div at bounding box center [401, 111] width 71 height 9
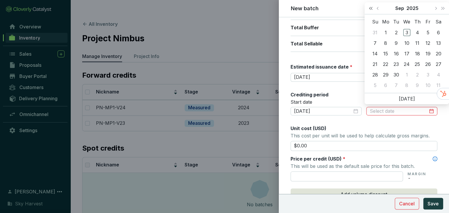
click at [370, 9] on span "Last year (Control + left)" at bounding box center [370, 8] width 3 height 3
click at [435, 8] on span "Next month (PageDown)" at bounding box center [435, 8] width 3 height 3
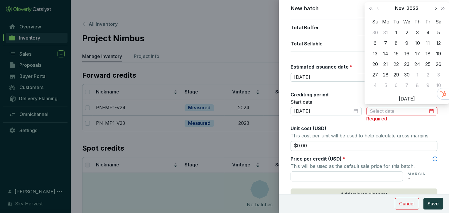
click at [435, 8] on span "Next month (PageDown)" at bounding box center [435, 8] width 3 height 3
click at [435, 74] on div "31" at bounding box center [438, 74] width 7 height 7
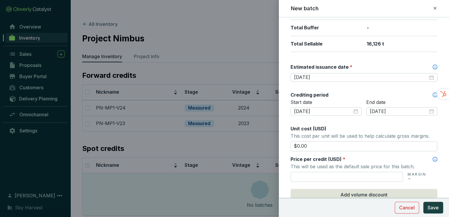
drag, startPoint x: 338, startPoint y: 144, endPoint x: 281, endPoint y: 141, distance: 56.7
click at [281, 141] on form "Batch name * This is the internal name that will be used throughout Catalyst. P…" at bounding box center [364, 111] width 170 height 443
click at [299, 172] on input "text" at bounding box center [346, 177] width 112 height 10
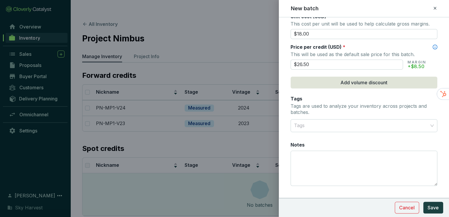
scroll to position [252, 0]
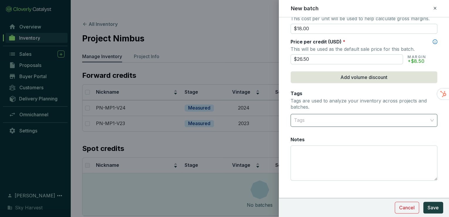
click at [311, 121] on div at bounding box center [360, 120] width 138 height 12
click at [309, 135] on div "MP1" at bounding box center [361, 131] width 141 height 9
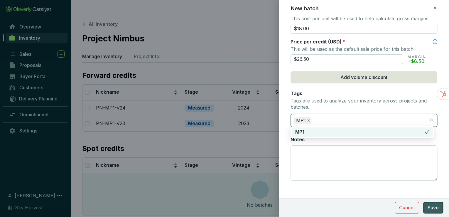
click at [429, 206] on span "Save" at bounding box center [432, 207] width 11 height 7
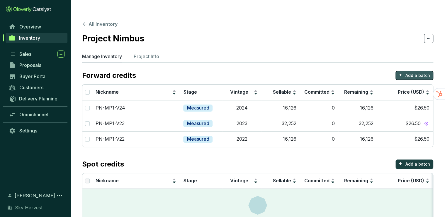
click at [407, 72] on p "Add a batch" at bounding box center [418, 75] width 25 height 6
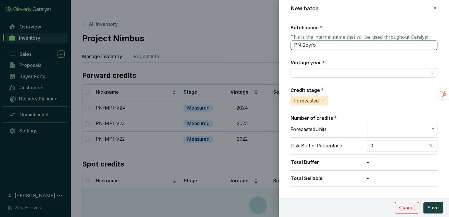
drag, startPoint x: 303, startPoint y: 44, endPoint x: 319, endPoint y: 45, distance: 15.6
click at [319, 45] on input "PN-2oyfo" at bounding box center [363, 44] width 147 height 9
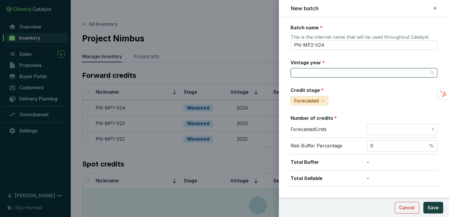
click at [316, 74] on input "Vintage year *" at bounding box center [361, 72] width 134 height 9
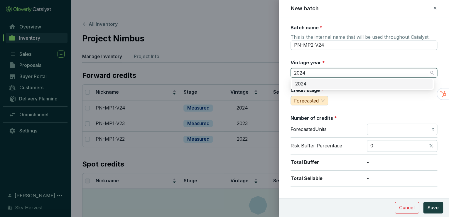
click at [310, 85] on div "2024" at bounding box center [362, 84] width 134 height 6
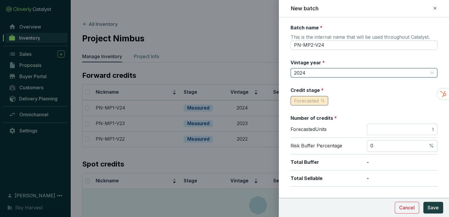
click at [304, 99] on span "Forecasted" at bounding box center [306, 101] width 25 height 6
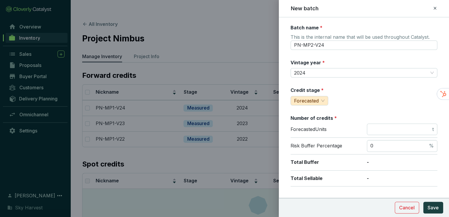
click at [344, 101] on div "Credit stage * Forecasted" at bounding box center [363, 96] width 147 height 18
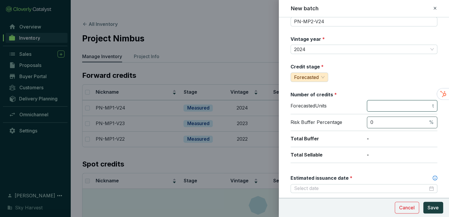
click at [394, 104] on section "Number of credits * Forecasted Units t Risk Buffer Percentage 0 % Total Buffer …" at bounding box center [363, 127] width 147 height 72
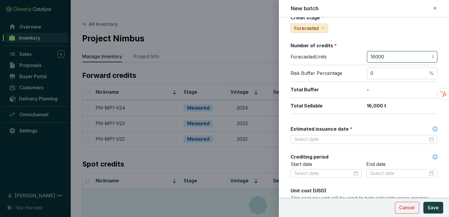
scroll to position [94, 0]
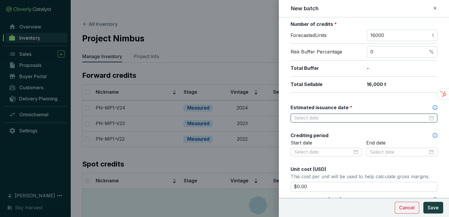
click at [332, 115] on input "Estimated issuance date *" at bounding box center [361, 118] width 134 height 6
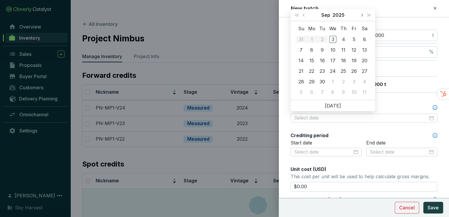
click at [360, 13] on button "Next month (PageDown)" at bounding box center [361, 15] width 8 height 12
click at [333, 81] on div "31" at bounding box center [332, 81] width 7 height 7
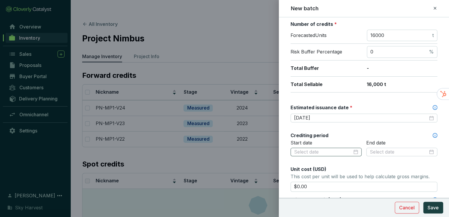
click at [354, 151] on div at bounding box center [326, 152] width 64 height 6
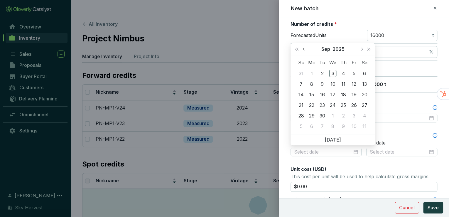
click at [304, 50] on span "Previous month (PageUp)" at bounding box center [303, 49] width 3 height 3
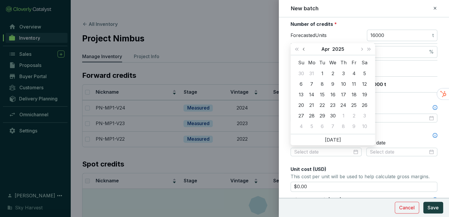
click at [304, 50] on span "Previous month (PageUp)" at bounding box center [303, 49] width 3 height 3
click at [296, 50] on span "Last year (Control + left)" at bounding box center [296, 49] width 3 height 3
click at [312, 71] on div "1" at bounding box center [311, 73] width 7 height 7
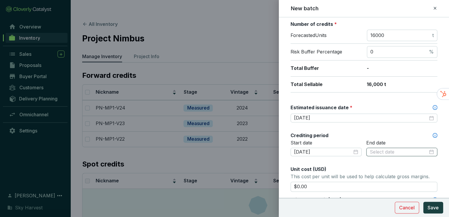
click at [427, 151] on div at bounding box center [401, 152] width 64 height 6
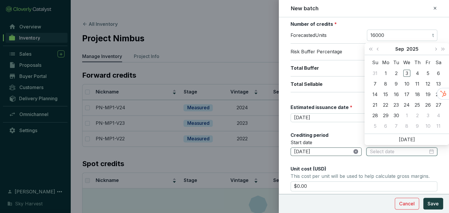
click at [353, 149] on icon "close-circle" at bounding box center [355, 151] width 5 height 5
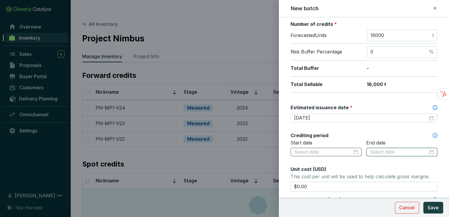
click at [353, 149] on div at bounding box center [326, 152] width 64 height 6
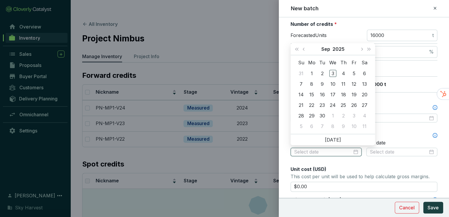
click at [352, 151] on div at bounding box center [326, 152] width 64 height 6
click at [293, 48] on button "Last year (Control + left)" at bounding box center [297, 49] width 8 height 12
click at [303, 48] on span "Previous month (PageUp)" at bounding box center [303, 49] width 3 height 3
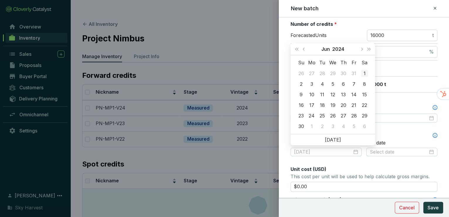
click at [365, 74] on div "1" at bounding box center [364, 73] width 7 height 7
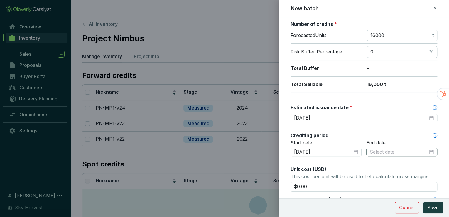
click at [426, 150] on div at bounding box center [401, 152] width 64 height 6
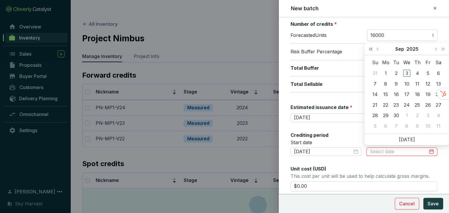
click at [370, 48] on span "Last year (Control + left)" at bounding box center [370, 49] width 3 height 3
click at [434, 48] on span "Next month (PageDown)" at bounding box center [435, 49] width 3 height 3
click at [396, 117] on div "31" at bounding box center [395, 115] width 7 height 7
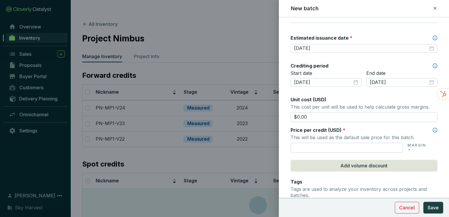
scroll to position [164, 0]
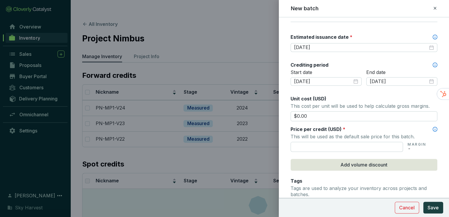
drag, startPoint x: 318, startPoint y: 116, endPoint x: 278, endPoint y: 110, distance: 40.8
click at [278, 110] on div "New batch Batch name * This is the internal name that will be used throughout C…" at bounding box center [224, 108] width 449 height 217
click at [329, 144] on input "text" at bounding box center [346, 147] width 112 height 10
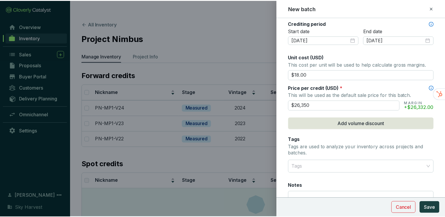
scroll to position [211, 0]
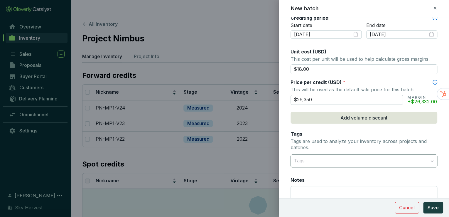
click at [328, 156] on div at bounding box center [360, 161] width 138 height 12
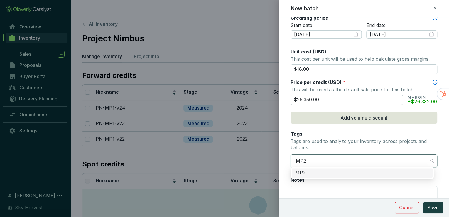
click at [335, 173] on div "MP2" at bounding box center [362, 172] width 134 height 6
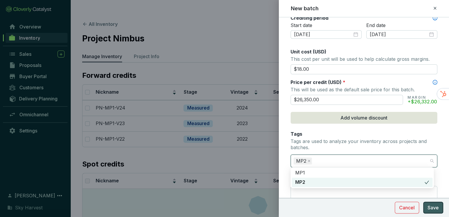
click at [435, 206] on span "Save" at bounding box center [432, 207] width 11 height 7
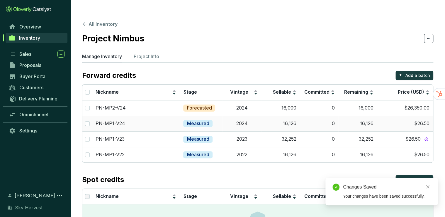
click at [277, 116] on td "16,126" at bounding box center [280, 124] width 39 height 16
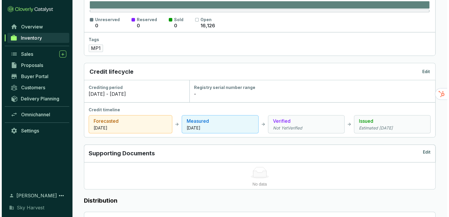
scroll to position [164, 0]
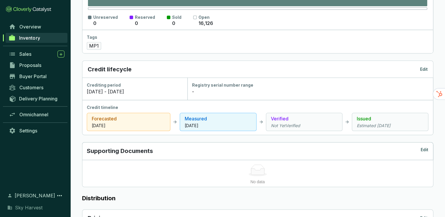
click at [424, 66] on p "Edit" at bounding box center [424, 69] width 8 height 6
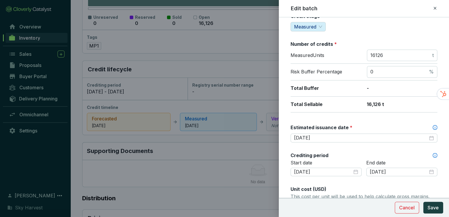
scroll to position [94, 0]
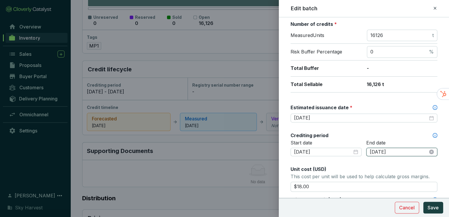
click at [420, 151] on input "[DATE]" at bounding box center [398, 152] width 58 height 6
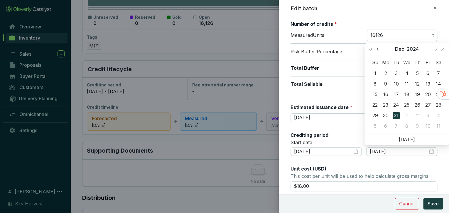
click at [378, 48] on span "Previous month (PageUp)" at bounding box center [377, 49] width 3 height 3
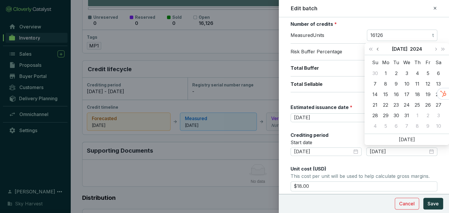
click at [378, 48] on span "Previous month (PageUp)" at bounding box center [377, 49] width 3 height 3
click at [428, 114] on div "31" at bounding box center [427, 115] width 7 height 7
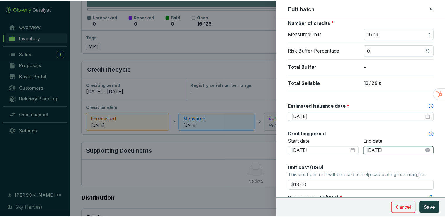
scroll to position [70, 0]
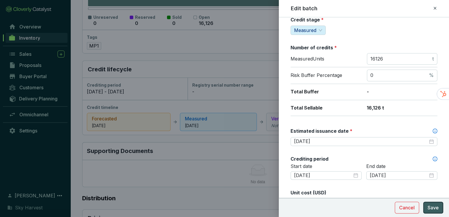
click at [438, 207] on button "Save" at bounding box center [433, 207] width 20 height 12
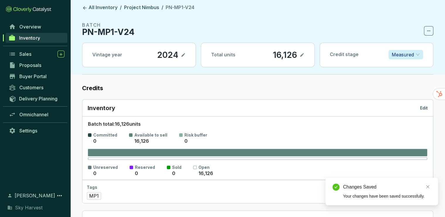
scroll to position [0, 0]
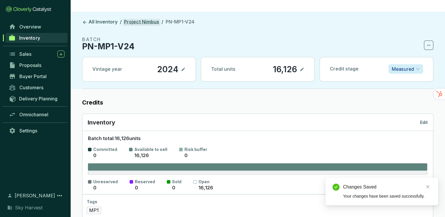
click at [135, 19] on link "Project Nimbus" at bounding box center [142, 22] width 38 height 7
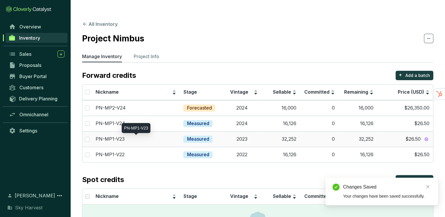
click at [120, 136] on p "PN-MP1-V23" at bounding box center [110, 139] width 29 height 6
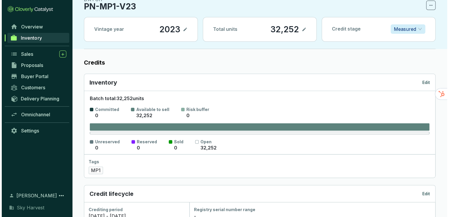
scroll to position [47, 0]
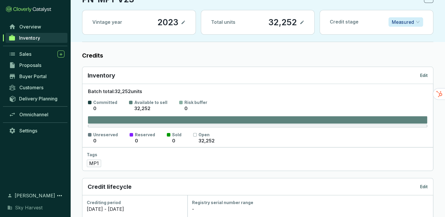
click at [425, 72] on p "Edit" at bounding box center [424, 75] width 8 height 6
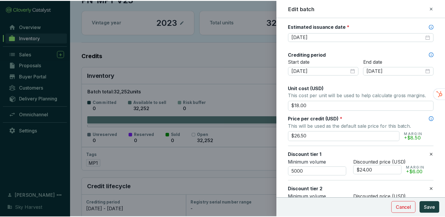
scroll to position [188, 0]
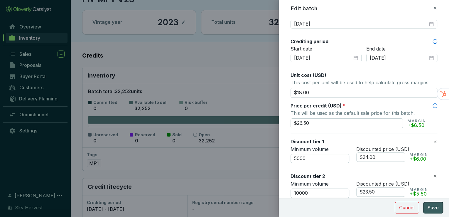
click at [434, 208] on span "Save" at bounding box center [432, 207] width 11 height 7
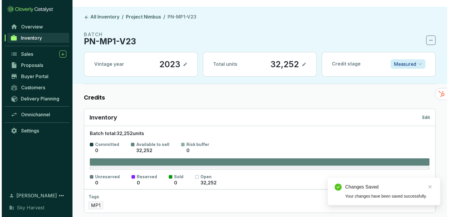
scroll to position [0, 0]
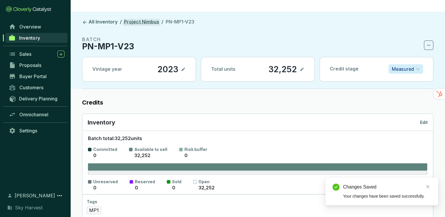
click at [135, 19] on link "Project Nimbus" at bounding box center [142, 22] width 38 height 7
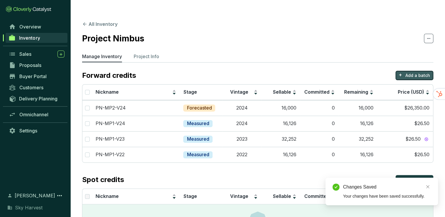
click at [410, 72] on p "Add a batch" at bounding box center [418, 75] width 25 height 6
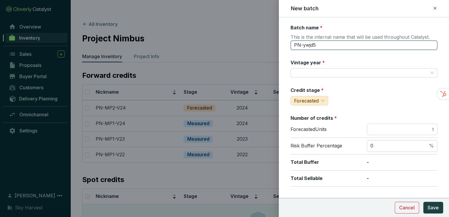
drag, startPoint x: 303, startPoint y: 45, endPoint x: 332, endPoint y: 46, distance: 28.5
click at [332, 46] on input "PN-ywjd5" at bounding box center [363, 44] width 147 height 9
click at [423, 201] on button "Save" at bounding box center [433, 207] width 20 height 12
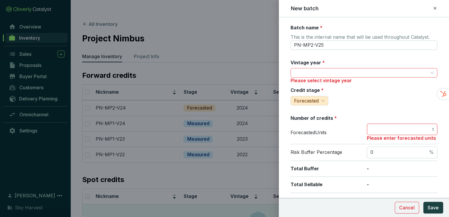
click at [308, 71] on input "Vintage year *" at bounding box center [361, 72] width 134 height 9
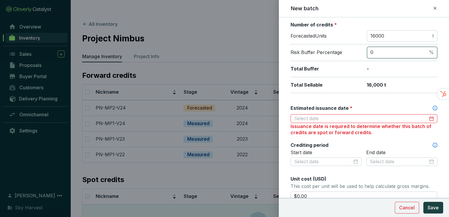
scroll to position [94, 0]
click at [425, 118] on div at bounding box center [364, 118] width 140 height 6
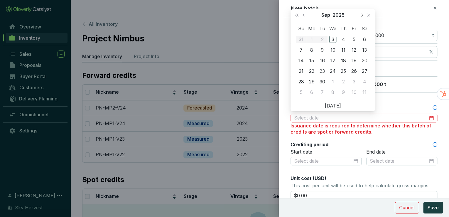
click at [363, 14] on button "Next month (PageDown)" at bounding box center [361, 15] width 8 height 12
click at [332, 82] on div "31" at bounding box center [332, 81] width 7 height 7
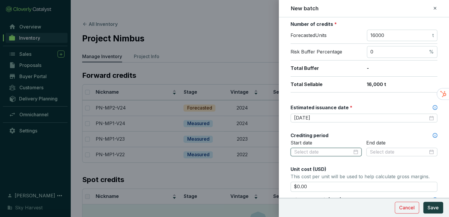
click at [335, 152] on input at bounding box center [323, 152] width 58 height 6
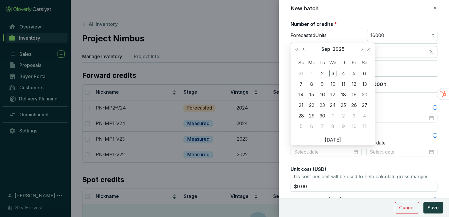
click at [303, 48] on span "Previous month (PageUp)" at bounding box center [303, 49] width 3 height 3
click at [303, 49] on span "Previous month (PageUp)" at bounding box center [303, 49] width 3 height 3
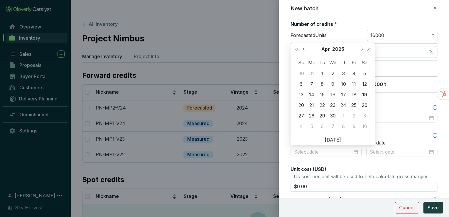
click at [303, 49] on span "Previous month (PageUp)" at bounding box center [303, 49] width 3 height 3
click at [332, 72] on div "1" at bounding box center [332, 73] width 7 height 7
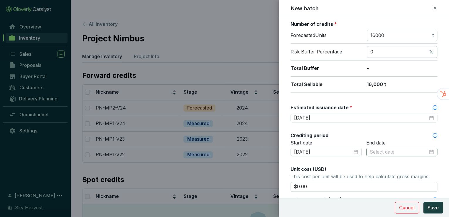
click at [428, 151] on div at bounding box center [401, 152] width 64 height 6
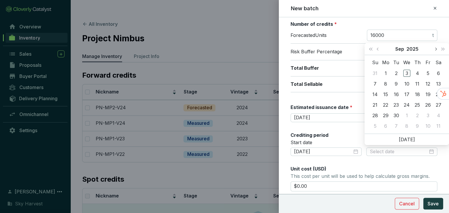
click at [436, 48] on span "Next month (PageDown)" at bounding box center [435, 49] width 3 height 3
click at [378, 49] on span "Previous month (PageUp)" at bounding box center [377, 49] width 3 height 3
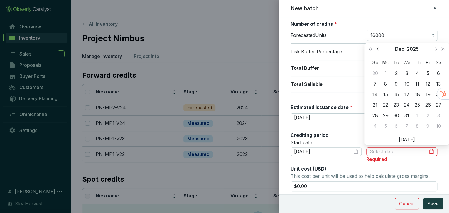
click at [378, 49] on span "Previous month (PageUp)" at bounding box center [377, 49] width 3 height 3
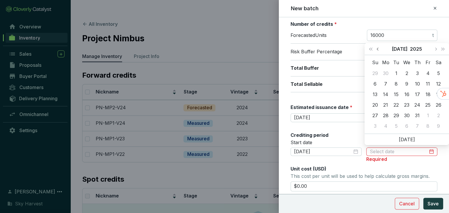
click at [378, 49] on span "Previous month (PageUp)" at bounding box center [377, 49] width 3 height 3
click at [377, 49] on span "Previous month (PageUp)" at bounding box center [377, 49] width 3 height 3
click at [438, 115] on div "31" at bounding box center [438, 115] width 7 height 7
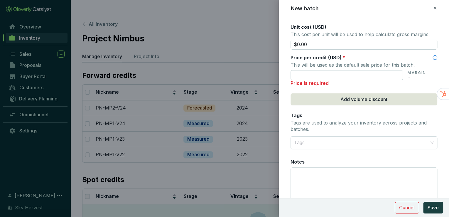
scroll to position [235, 0]
drag, startPoint x: 311, startPoint y: 45, endPoint x: 277, endPoint y: 41, distance: 33.9
click at [277, 41] on div "New batch Batch name * This is the internal name that will be used throughout C…" at bounding box center [224, 108] width 449 height 217
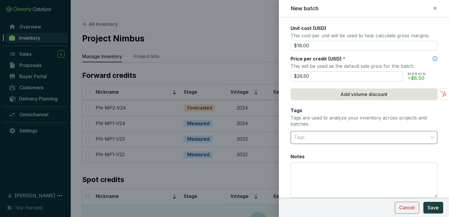
click at [346, 138] on div at bounding box center [360, 137] width 138 height 12
click at [325, 158] on div "MP2" at bounding box center [362, 158] width 134 height 6
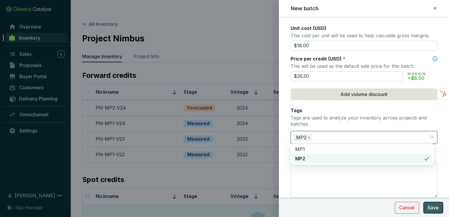
click at [430, 209] on span "Save" at bounding box center [432, 207] width 11 height 7
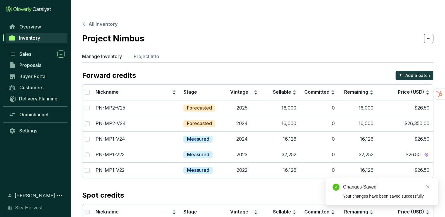
click at [432, 34] on span at bounding box center [428, 38] width 9 height 9
click at [337, 17] on section "All Inventory Project Nimbus Manage Inventory Project Info Forward credits + Ad…" at bounding box center [257, 143] width 375 height 262
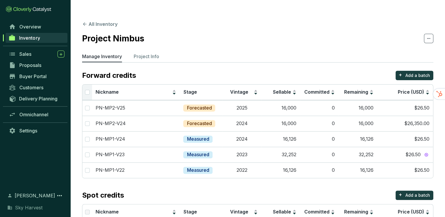
click at [84, 84] on th at bounding box center [87, 92] width 10 height 16
click at [89, 84] on th at bounding box center [87, 92] width 10 height 16
click at [89, 90] on input "Select all" at bounding box center [87, 92] width 5 height 5
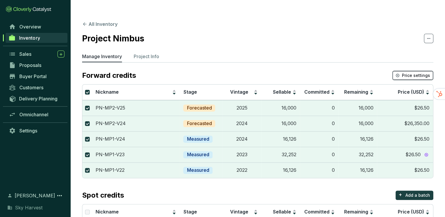
click at [427, 72] on span "Price settings" at bounding box center [416, 75] width 28 height 6
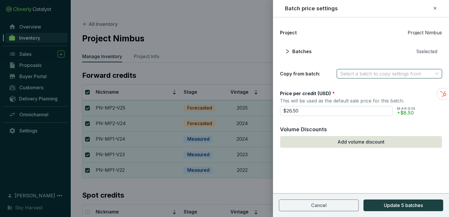
click at [357, 72] on input "search" at bounding box center [386, 73] width 92 height 9
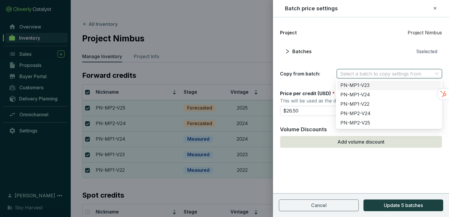
click at [365, 84] on div "PN-MP1-V23" at bounding box center [388, 85] width 97 height 6
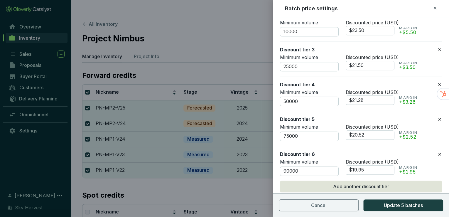
scroll to position [179, 0]
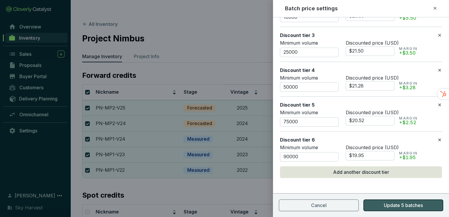
click at [389, 204] on span "Update 5 batches" at bounding box center [403, 204] width 39 height 7
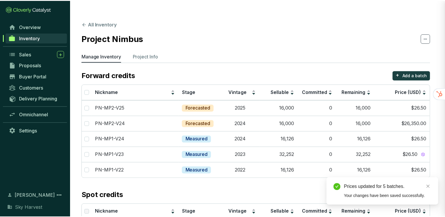
scroll to position [0, 0]
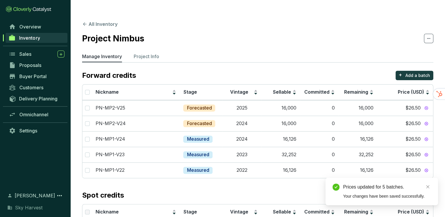
click at [240, 173] on section "Forward credits + Add a batch Nickname Stage Vintage Sellable Committed Remaini…" at bounding box center [257, 167] width 351 height 192
click at [150, 53] on p "Project Info" at bounding box center [147, 56] width 26 height 7
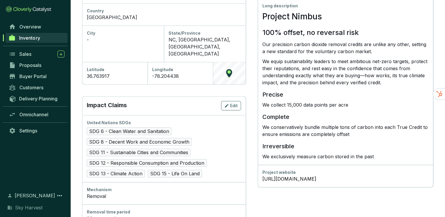
scroll to position [235, 0]
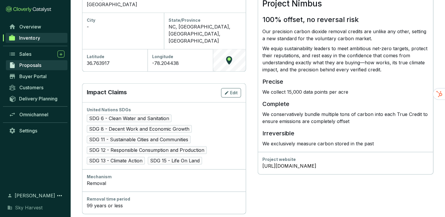
click at [29, 68] on link "Proposals" at bounding box center [37, 65] width 62 height 10
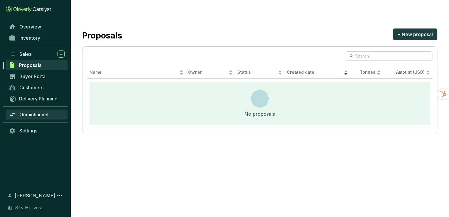
click at [41, 117] on span "Omnichannel" at bounding box center [33, 114] width 29 height 6
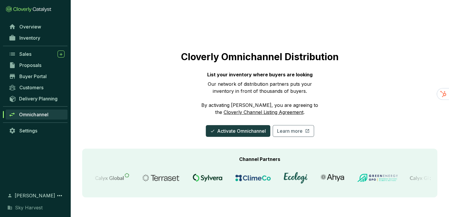
click at [246, 109] on link "Cloverly Channel Listing Agreement" at bounding box center [263, 112] width 80 height 6
